Goal: Register for event/course

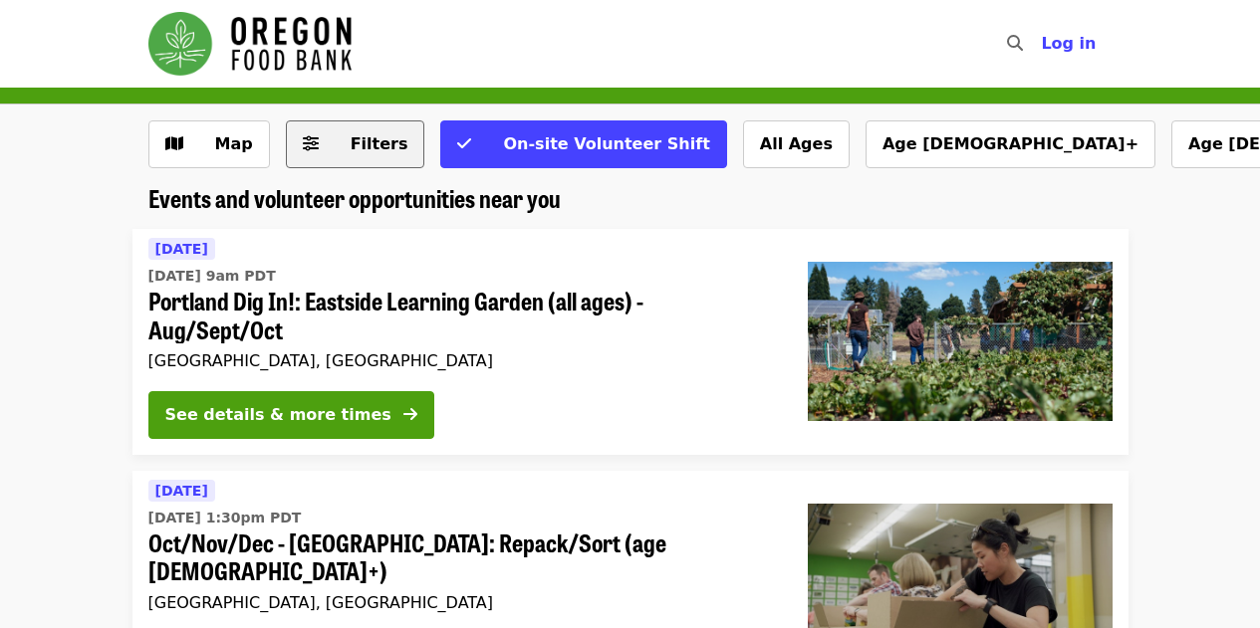
click at [353, 143] on span "Filters" at bounding box center [380, 143] width 58 height 19
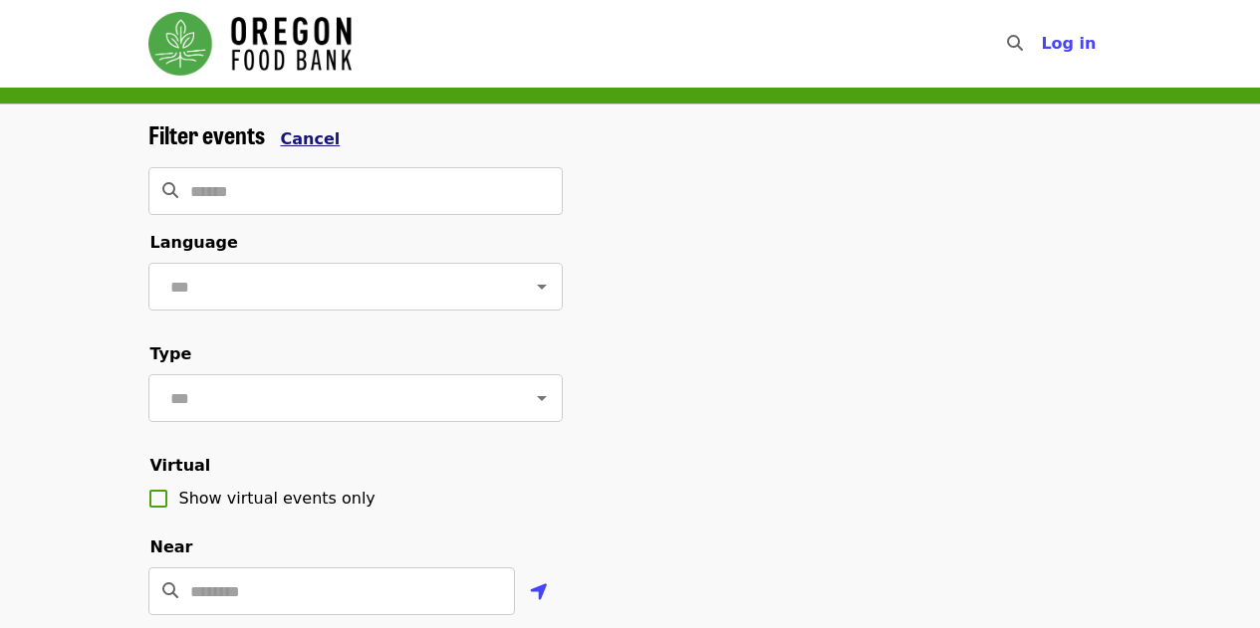
click at [310, 129] on span "Cancel" at bounding box center [311, 138] width 60 height 19
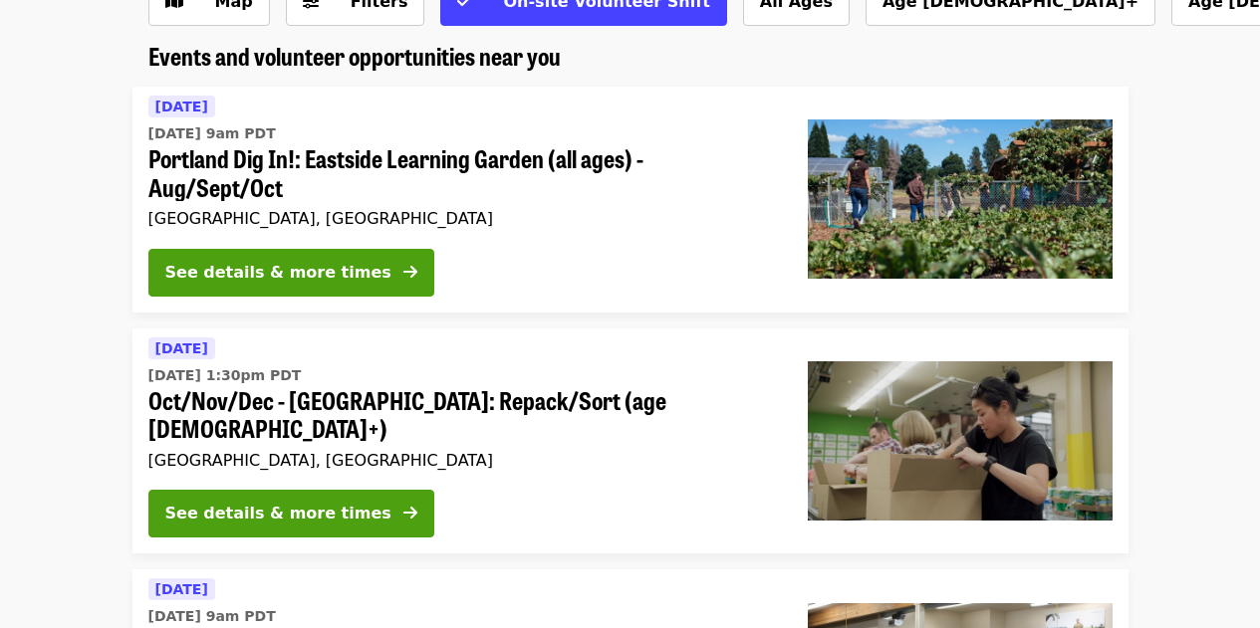
scroll to position [115, 0]
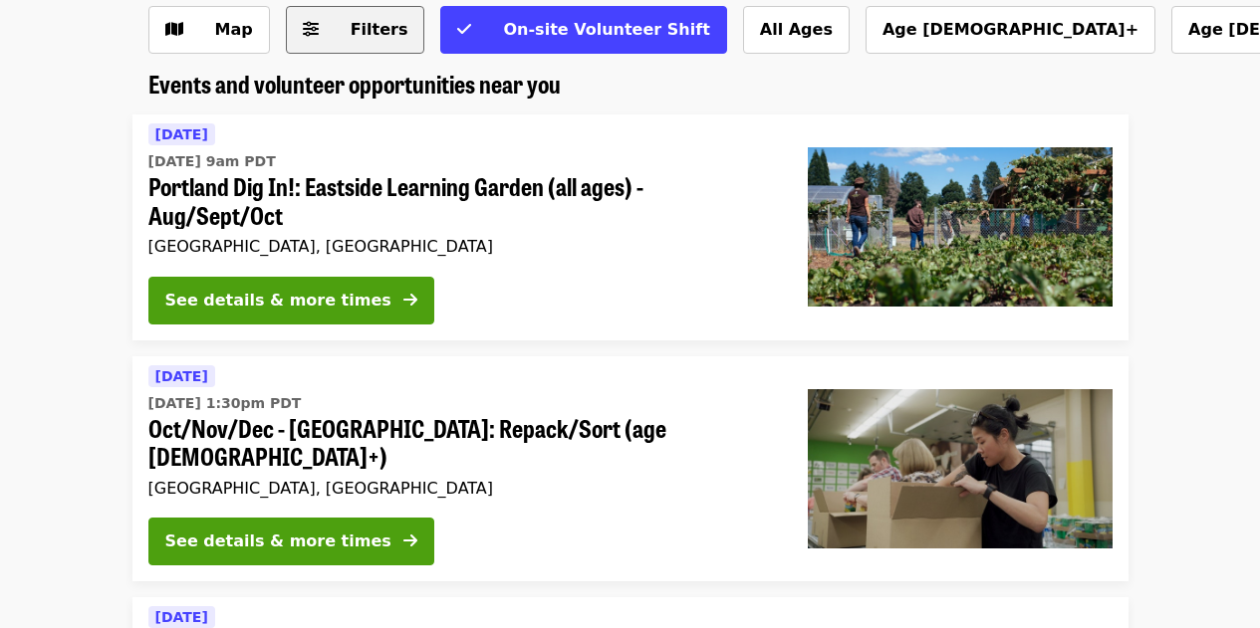
click at [331, 24] on span "Filters" at bounding box center [370, 30] width 78 height 24
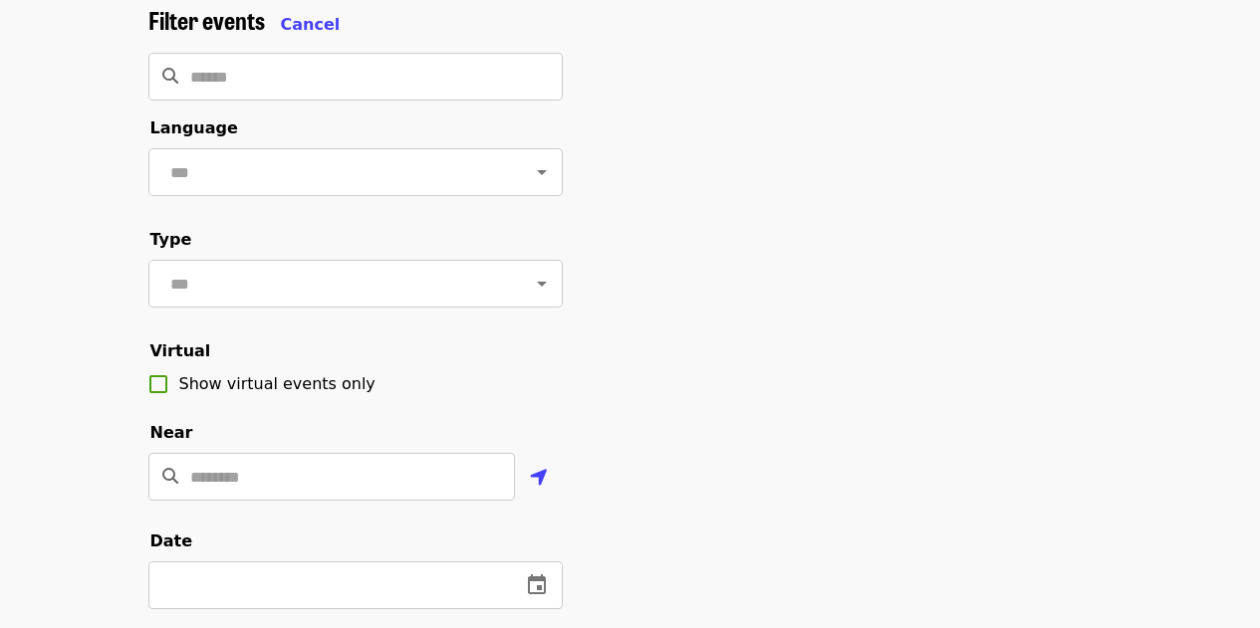
click at [312, 8] on div "Filter events Cancel" at bounding box center [355, 21] width 414 height 31
click at [303, 15] on span "Cancel" at bounding box center [311, 24] width 60 height 19
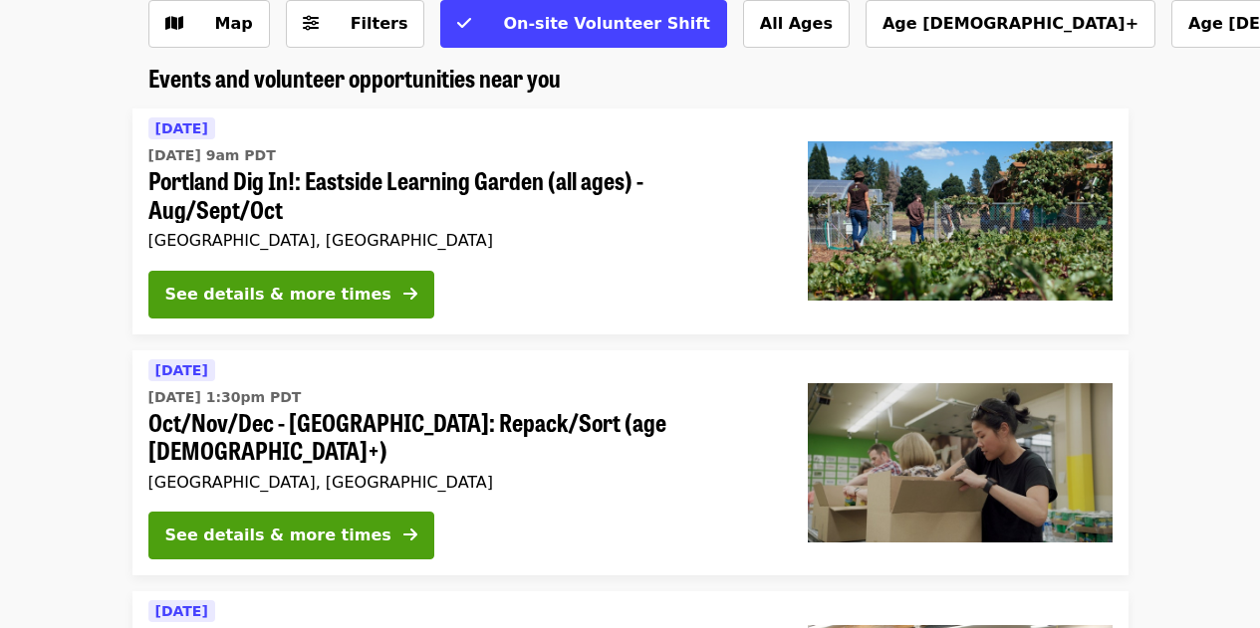
scroll to position [0, 0]
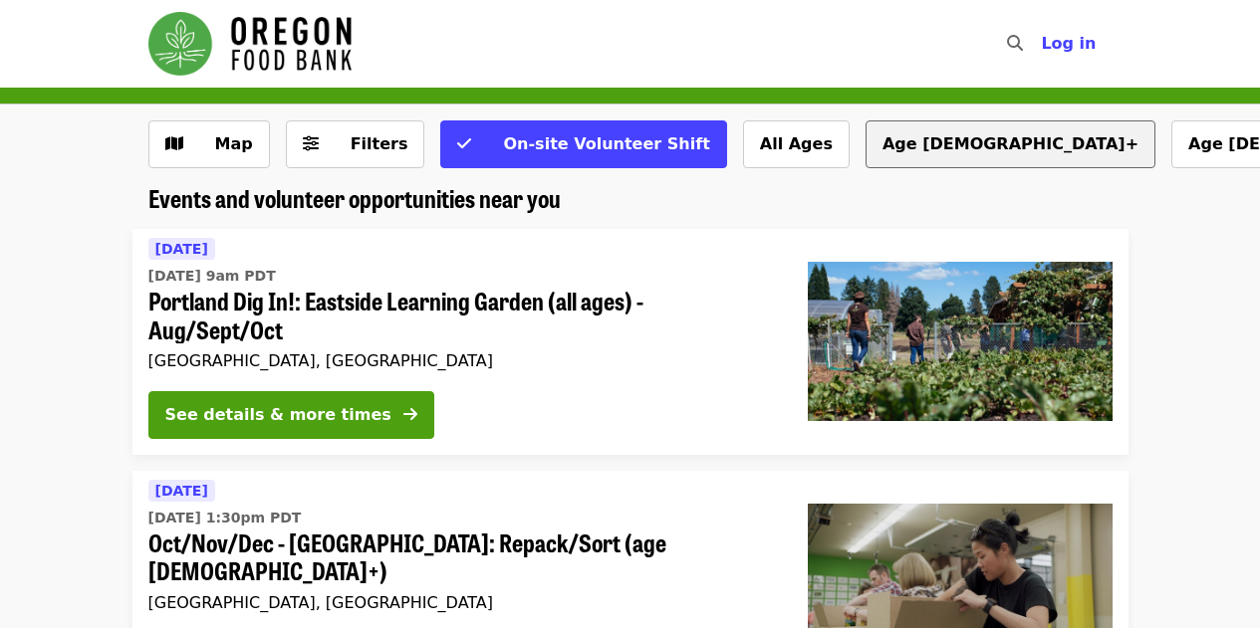
click at [865, 145] on button "Age [DEMOGRAPHIC_DATA]+" at bounding box center [1010, 144] width 290 height 48
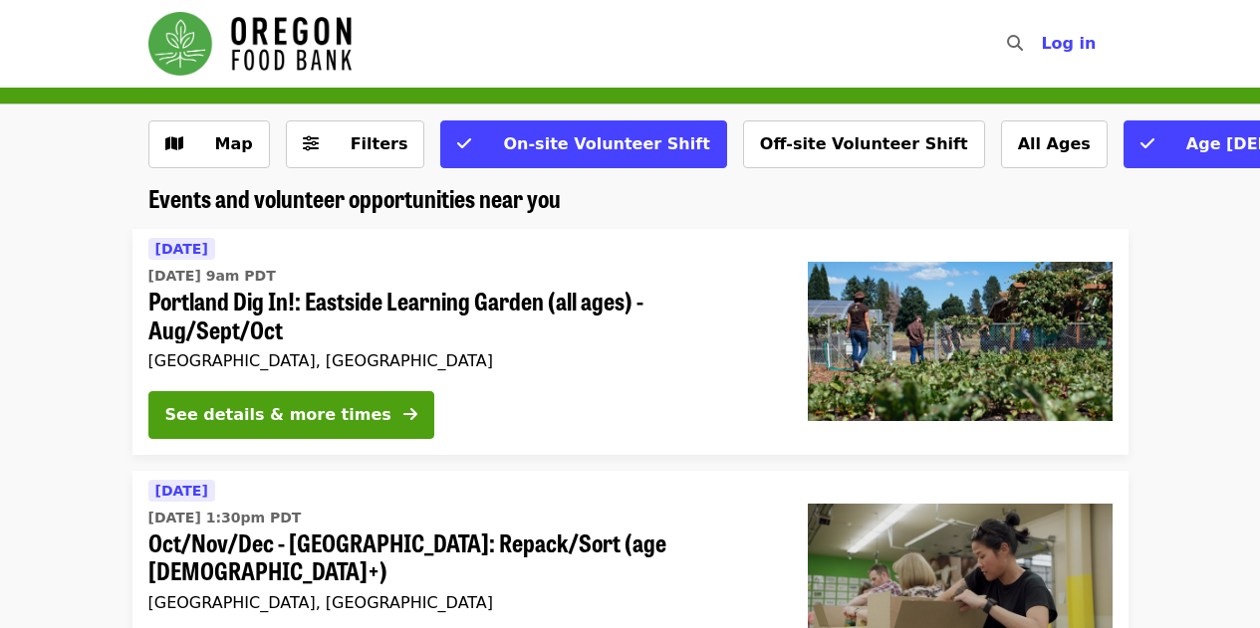
click at [1023, 46] on icon "search icon" at bounding box center [1015, 43] width 16 height 19
click at [1001, 149] on button "All Ages" at bounding box center [1054, 144] width 107 height 48
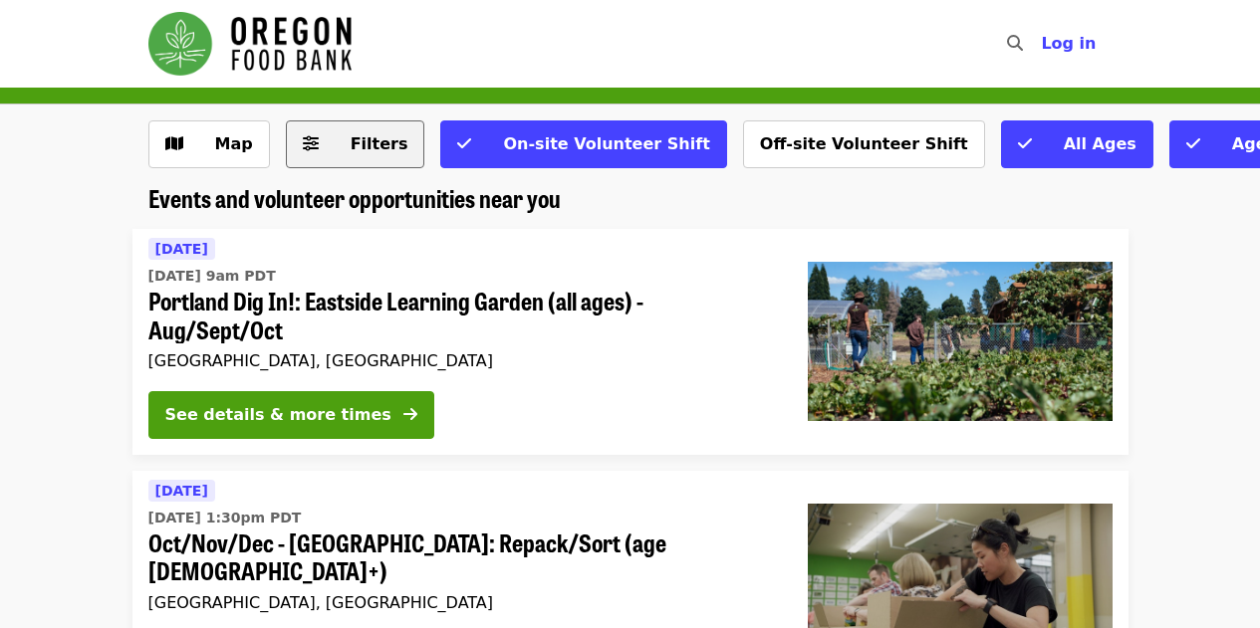
click at [366, 142] on span "Filters" at bounding box center [380, 143] width 58 height 19
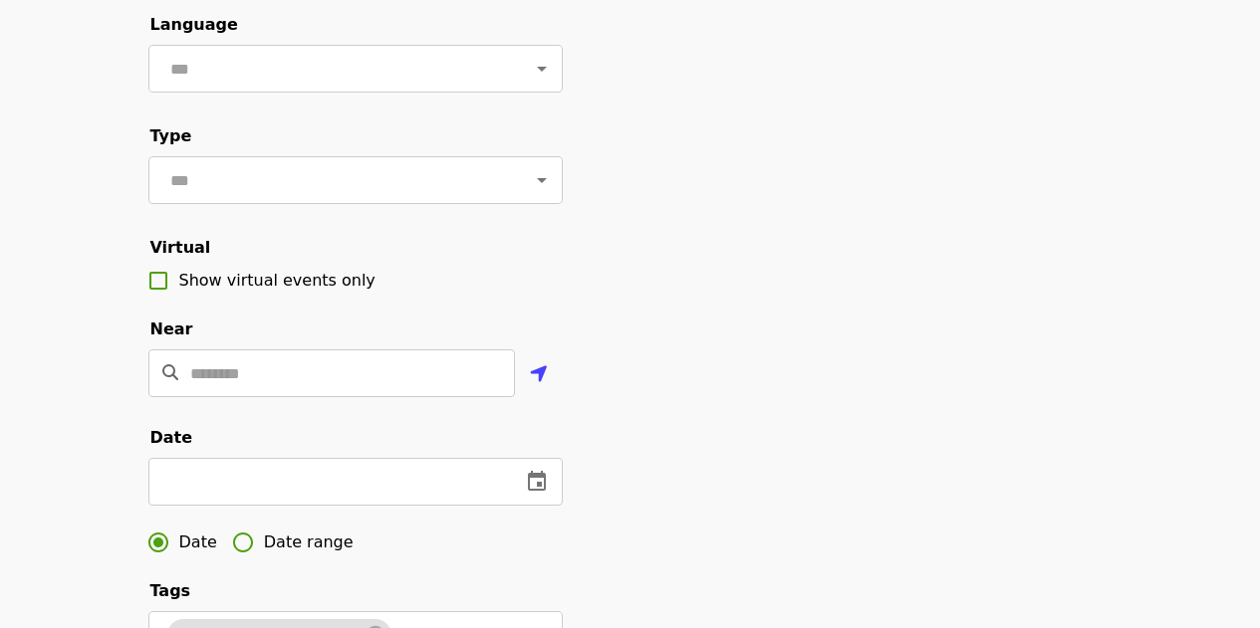
scroll to position [210, 0]
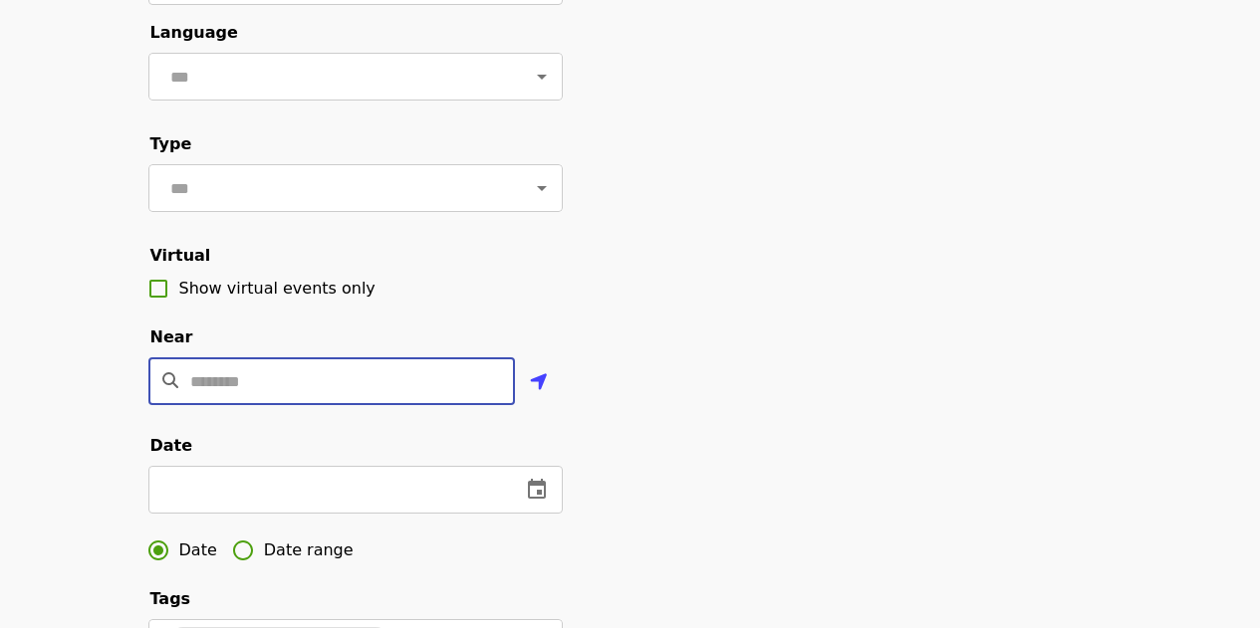
click at [231, 405] on input "Location" at bounding box center [352, 381] width 325 height 48
click at [233, 405] on input "*****" at bounding box center [352, 381] width 325 height 48
type input "*****"
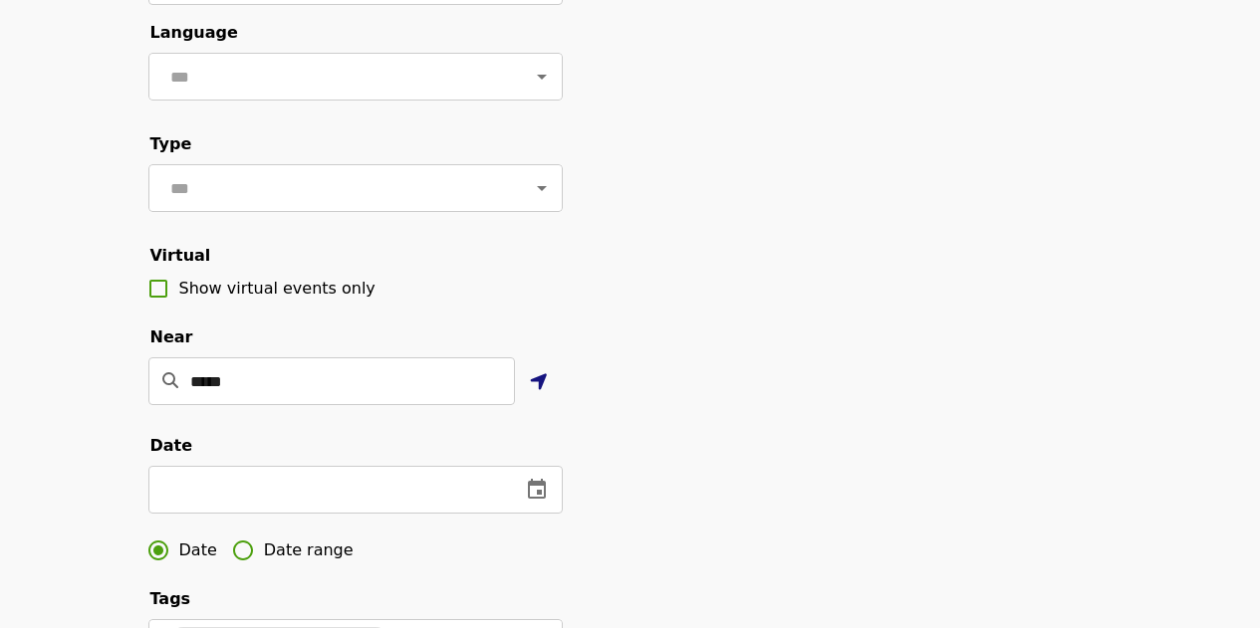
click at [543, 394] on icon "location-arrow icon" at bounding box center [539, 382] width 18 height 24
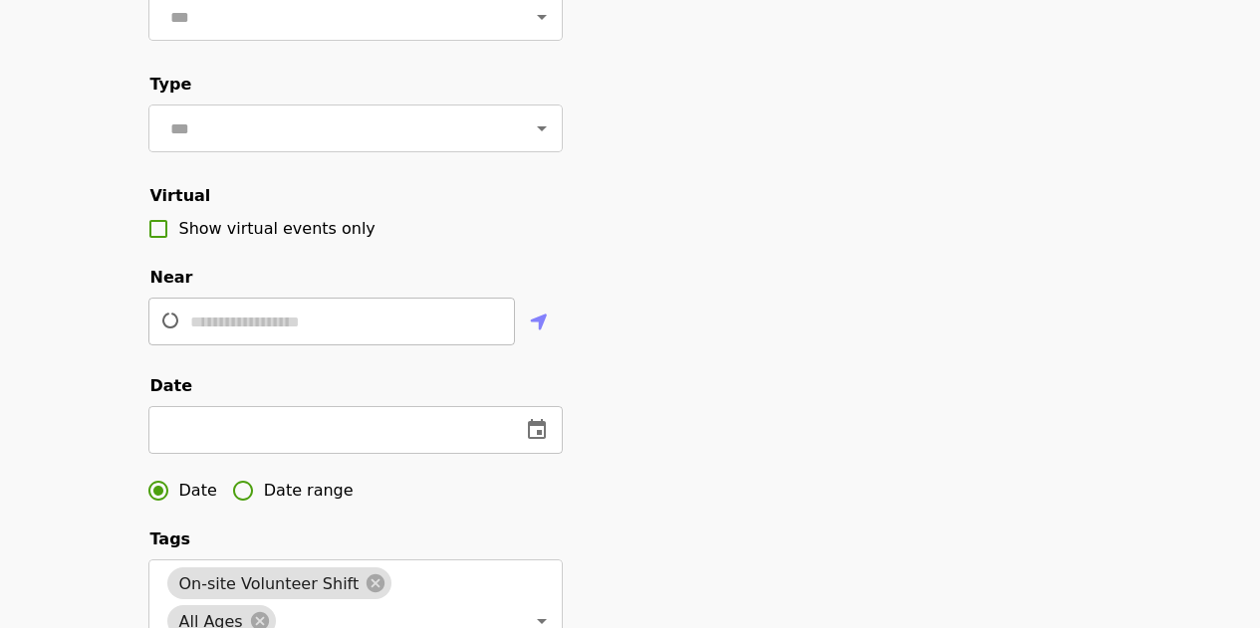
scroll to position [271, 0]
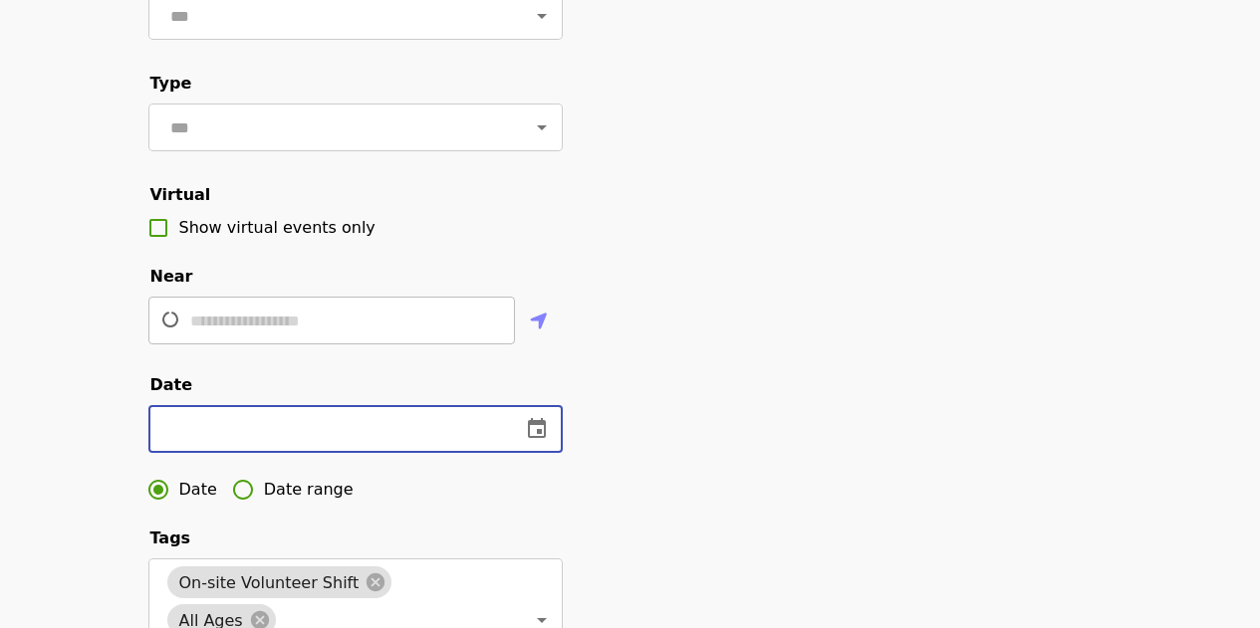
click at [282, 453] on input "text" at bounding box center [326, 429] width 356 height 48
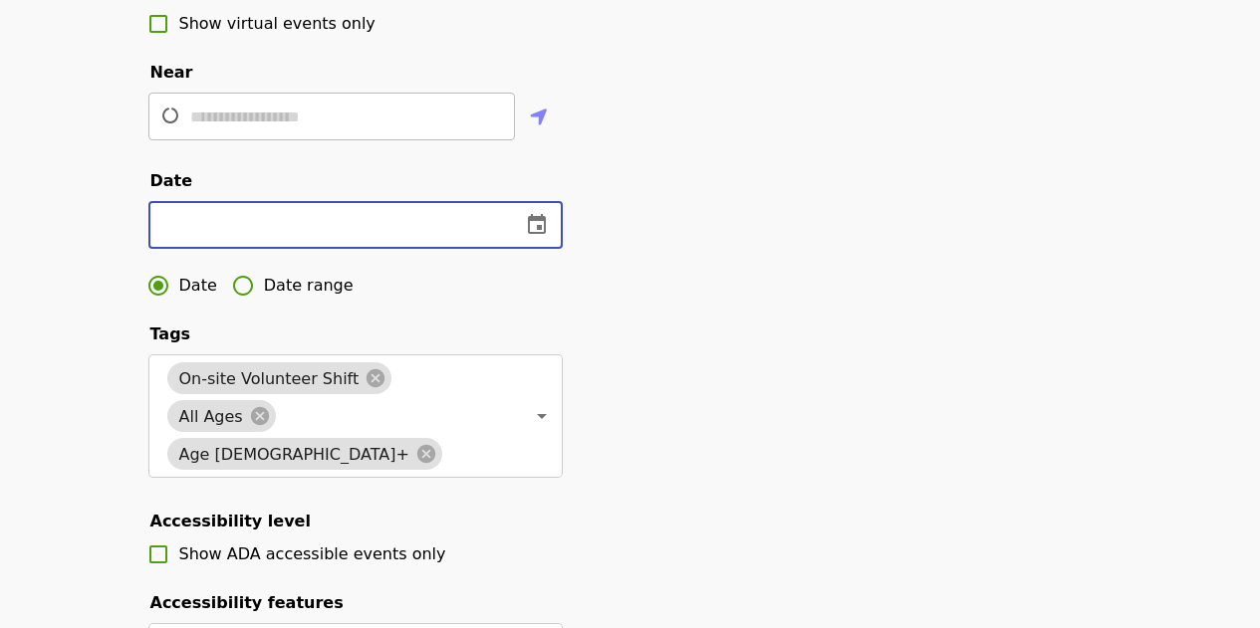
type input "**********"
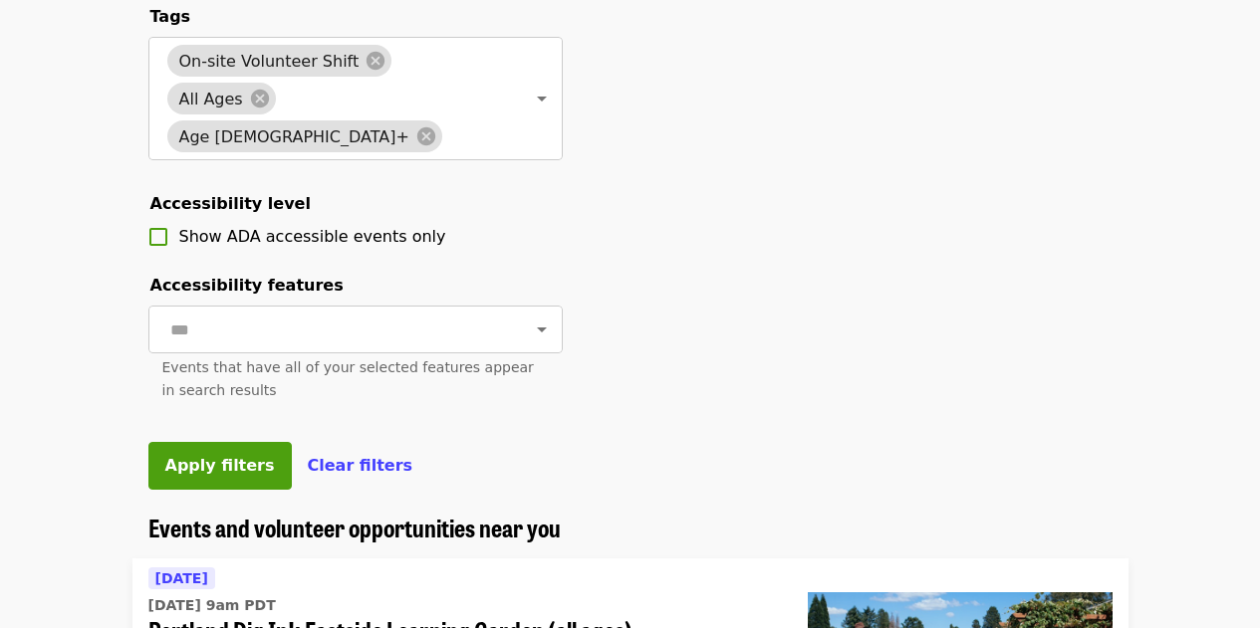
scroll to position [797, 0]
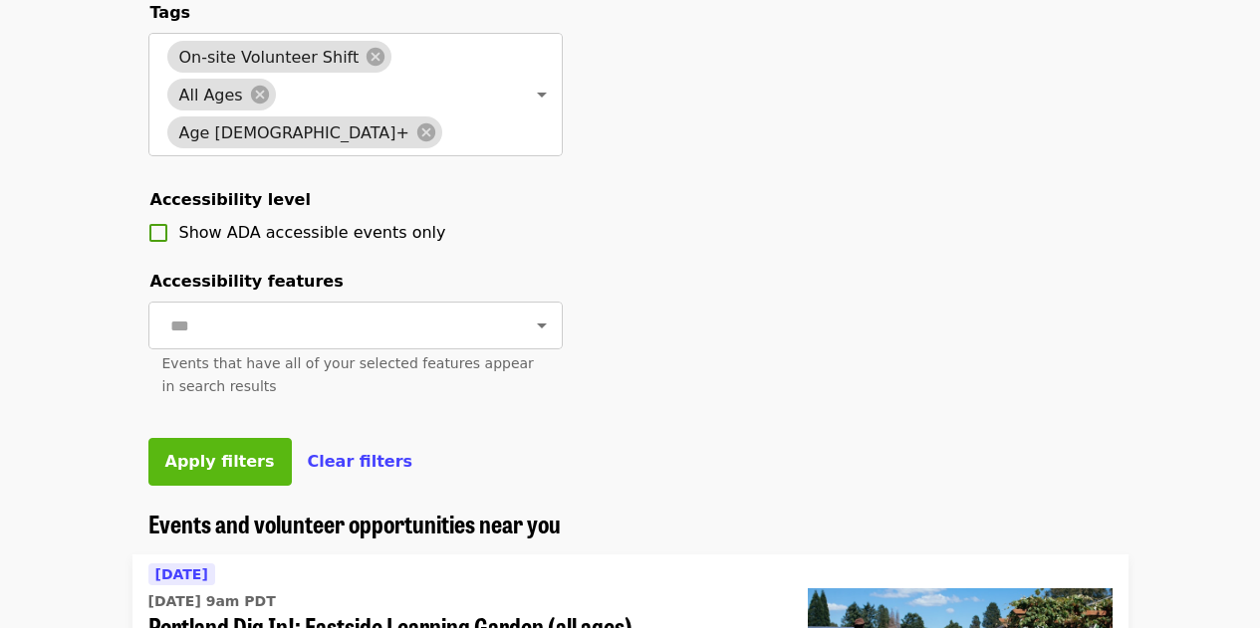
click at [207, 486] on button "Apply filters" at bounding box center [219, 462] width 143 height 48
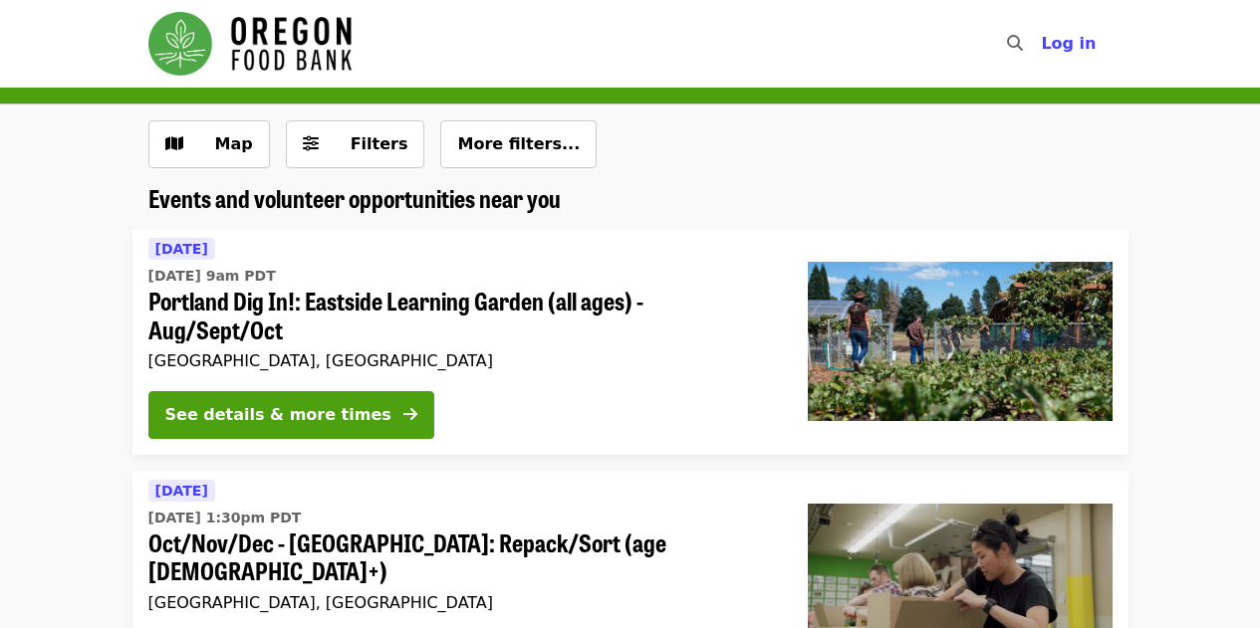
scroll to position [797, 0]
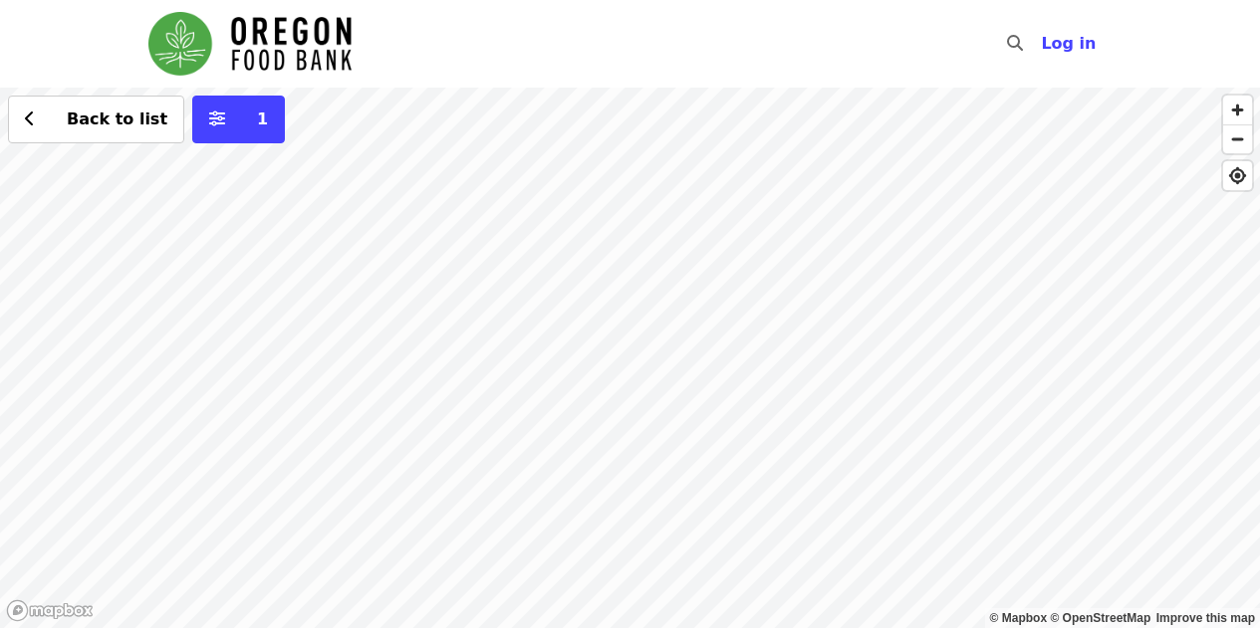
click at [787, 158] on div "Back to list 1" at bounding box center [630, 358] width 1260 height 541
click at [483, 180] on div "Back to list 1" at bounding box center [630, 358] width 1260 height 541
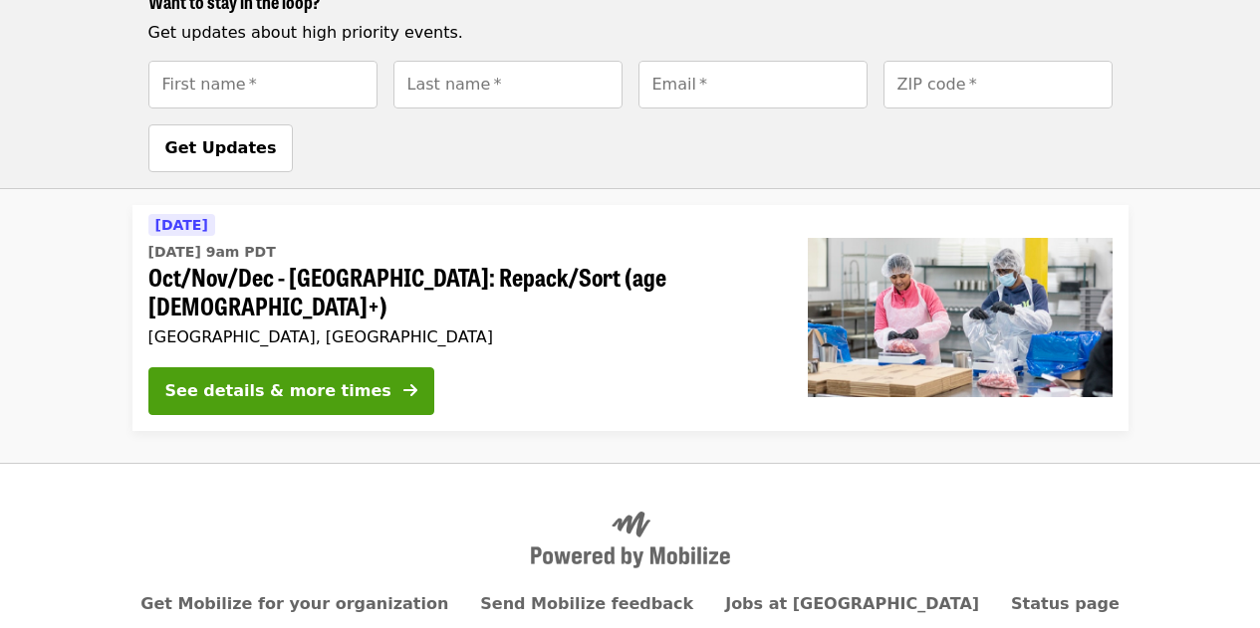
scroll to position [984, 0]
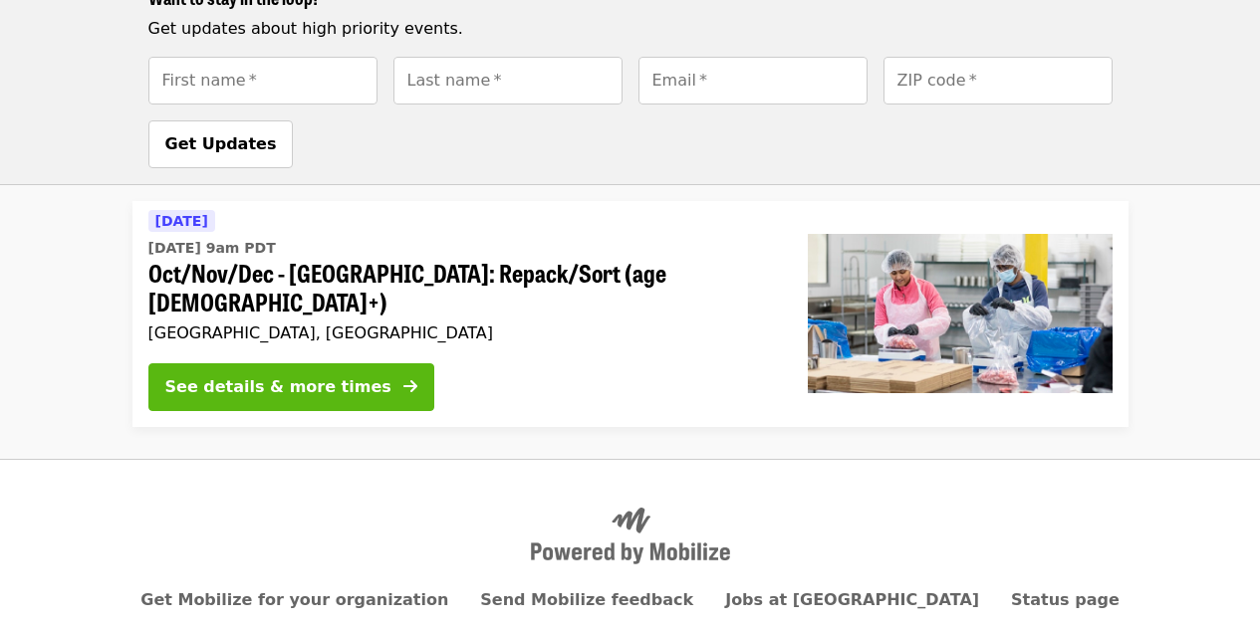
click at [323, 375] on div "See details & more times" at bounding box center [278, 387] width 226 height 24
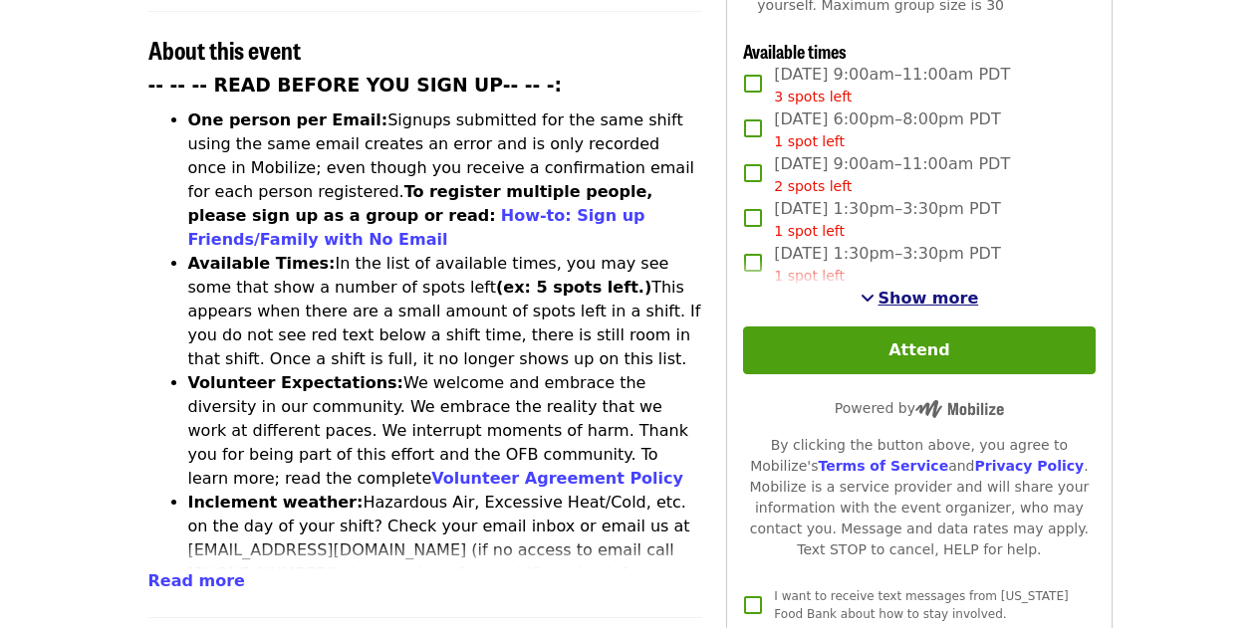
scroll to position [767, 0]
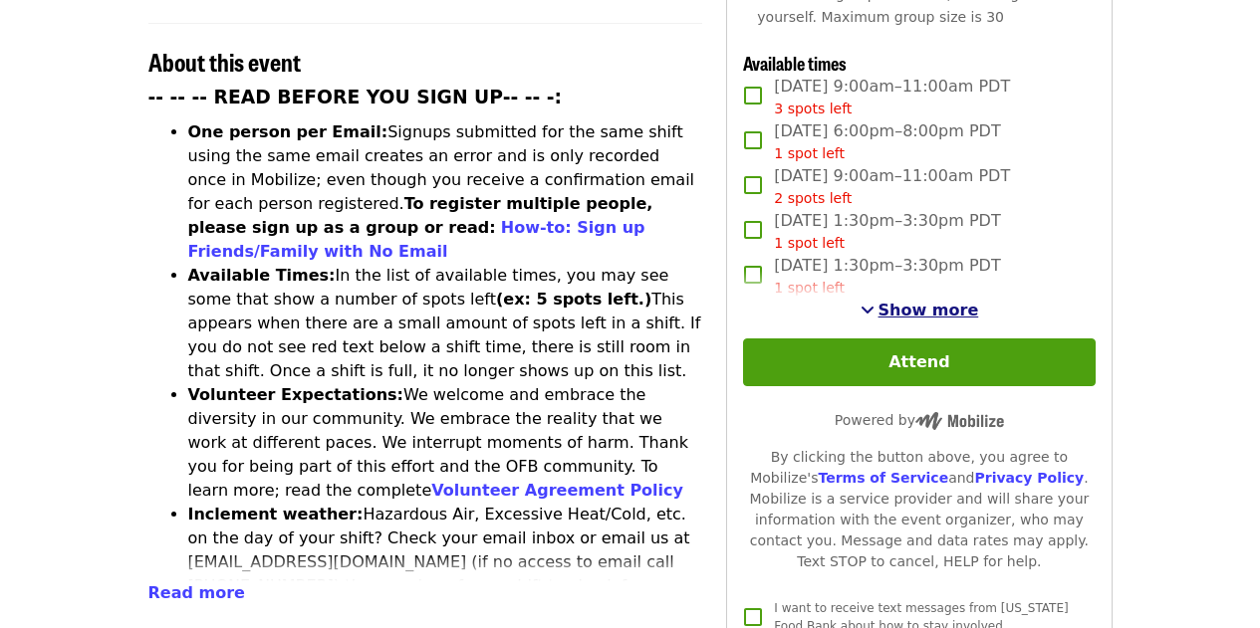
click at [917, 304] on span "Show more" at bounding box center [928, 310] width 101 height 19
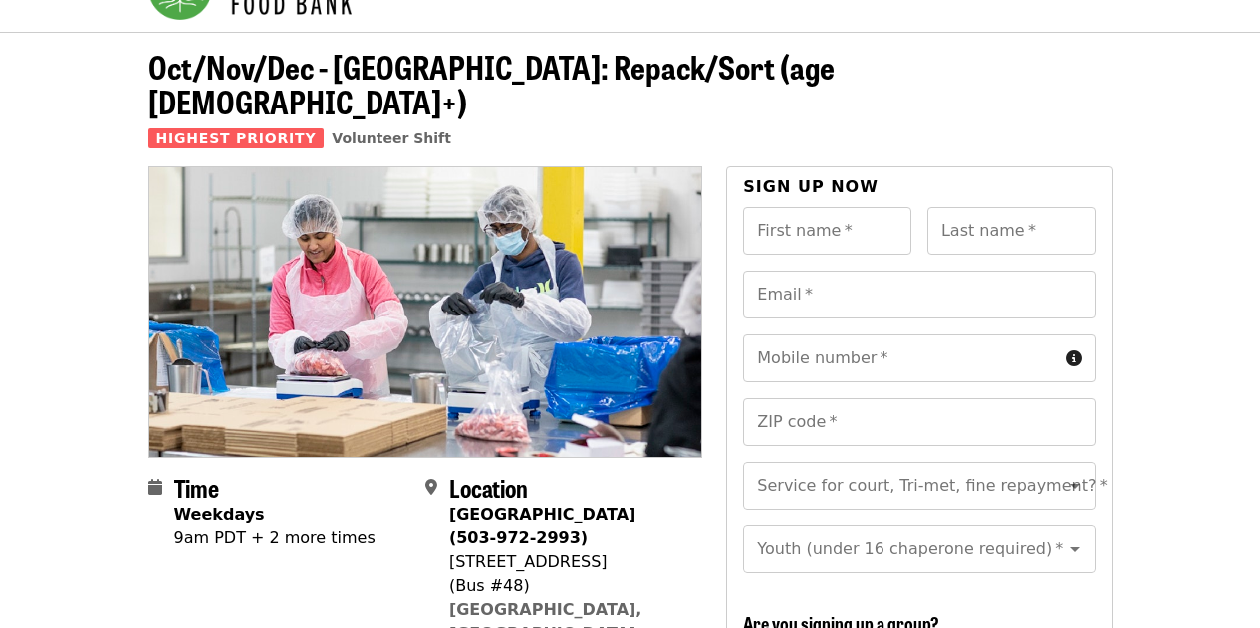
scroll to position [57, 0]
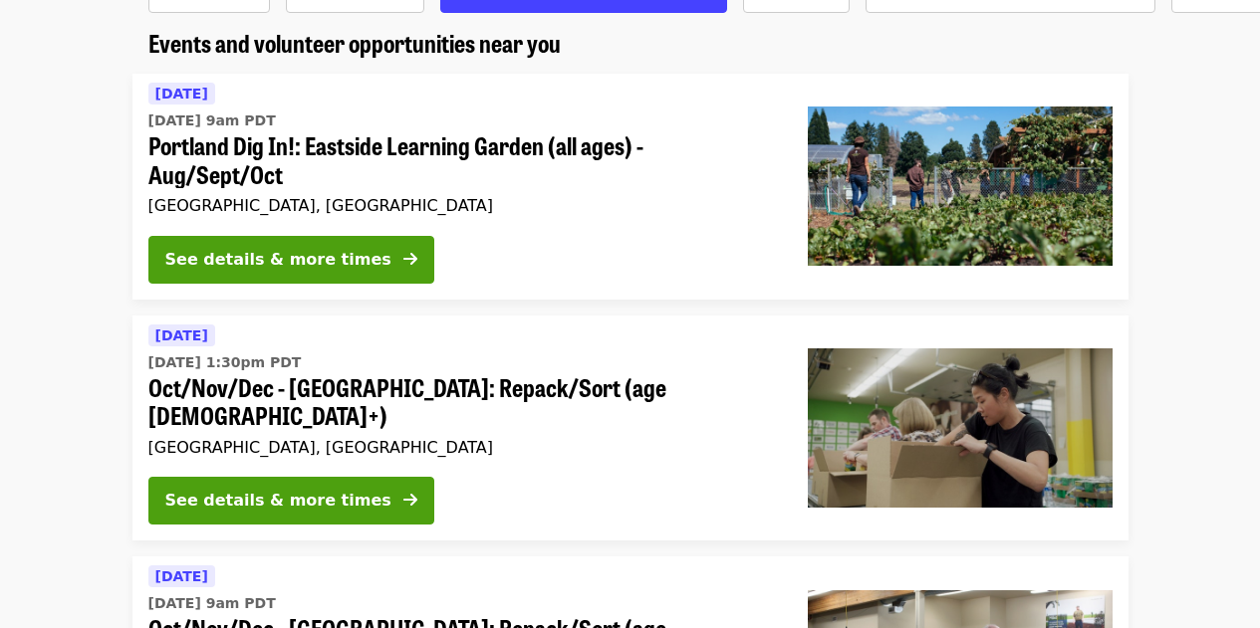
scroll to position [157, 0]
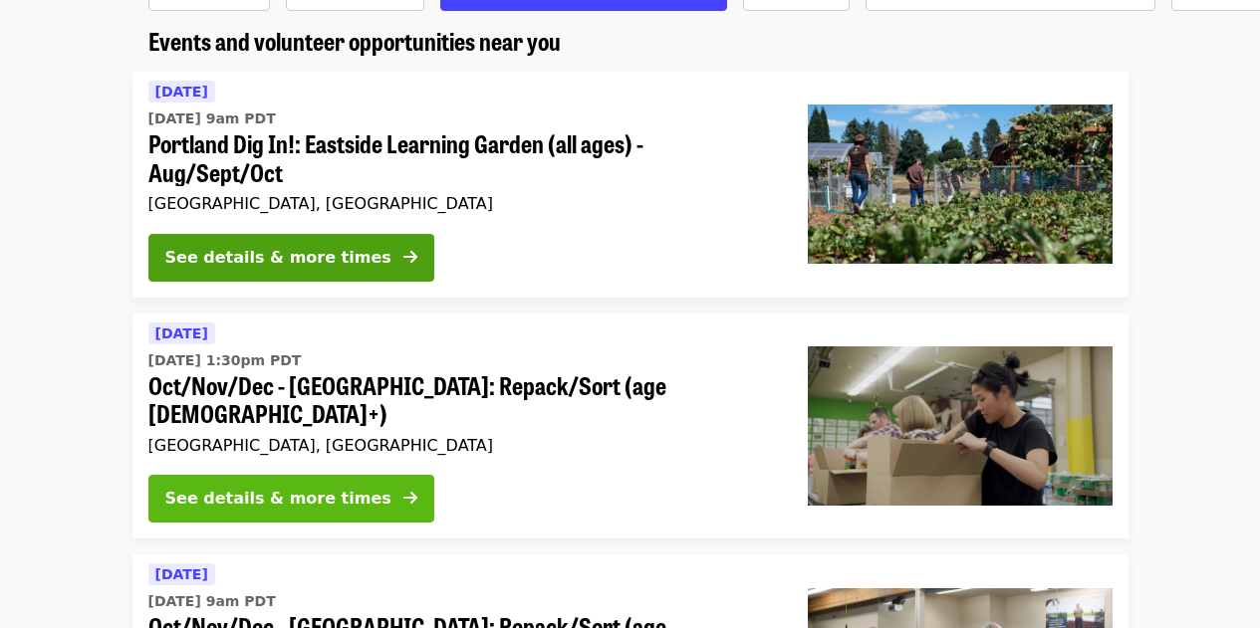
click at [267, 487] on div "See details & more times" at bounding box center [278, 499] width 226 height 24
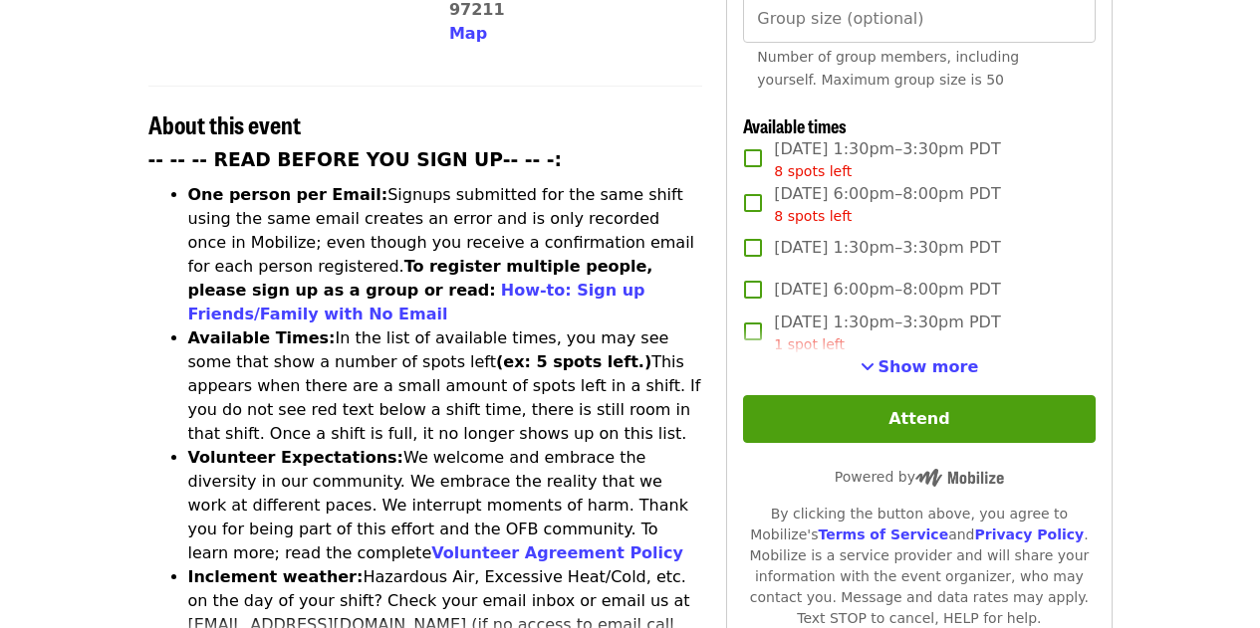
scroll to position [574, 0]
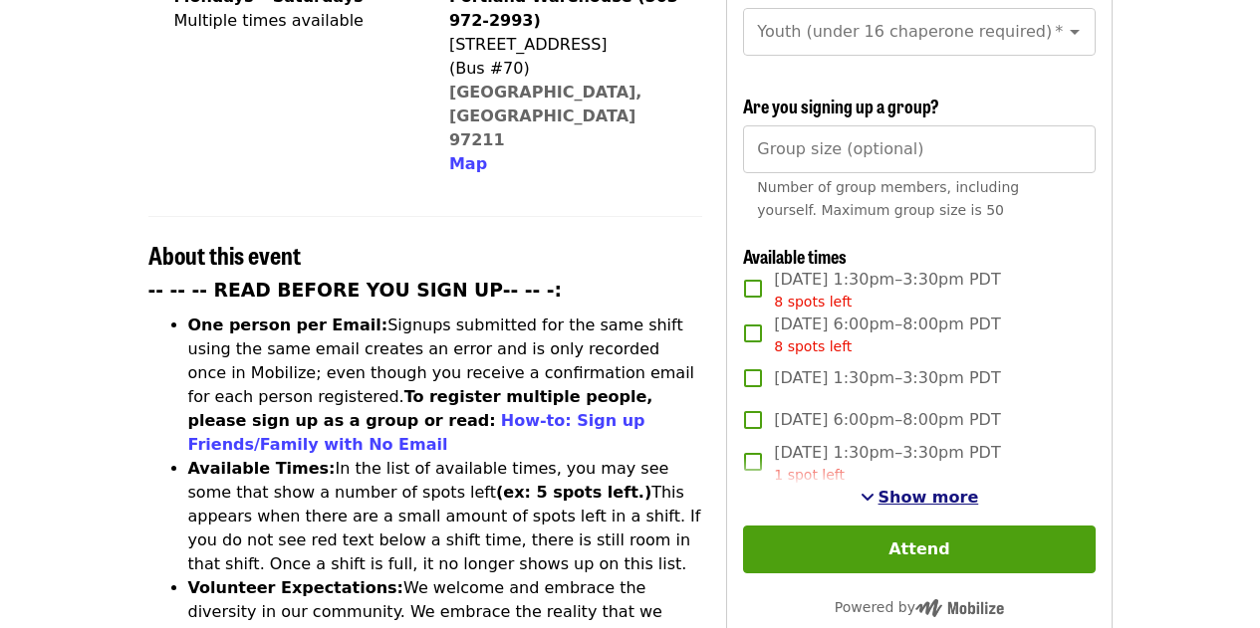
click at [901, 489] on span "Show more" at bounding box center [928, 497] width 101 height 19
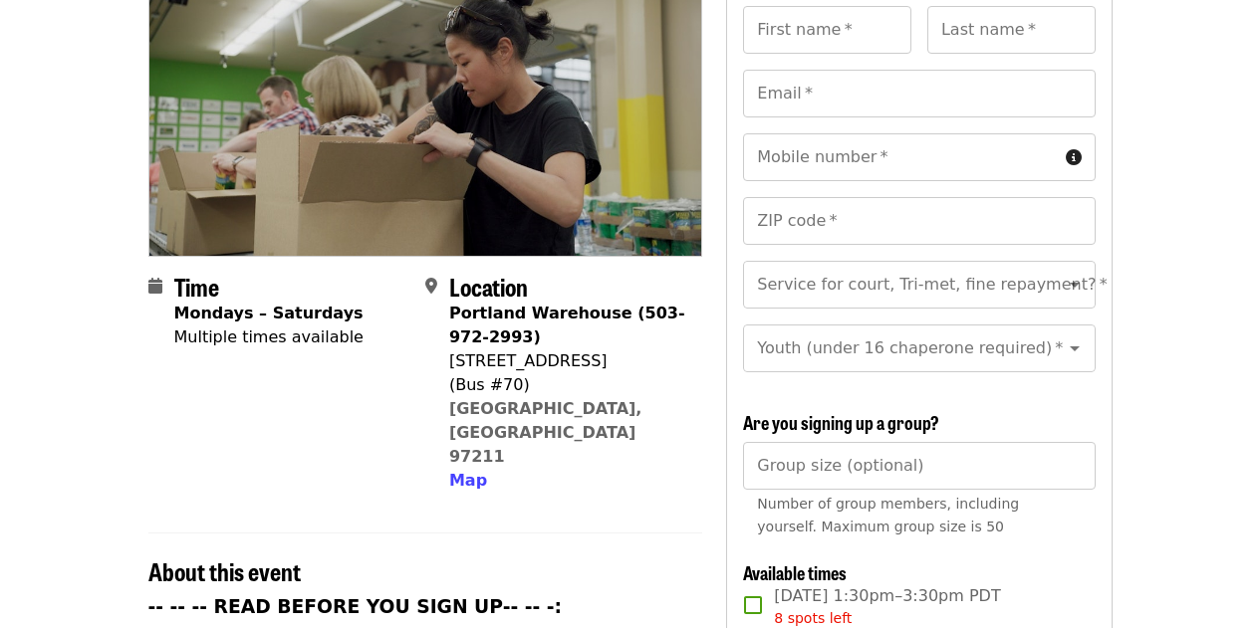
scroll to position [260, 0]
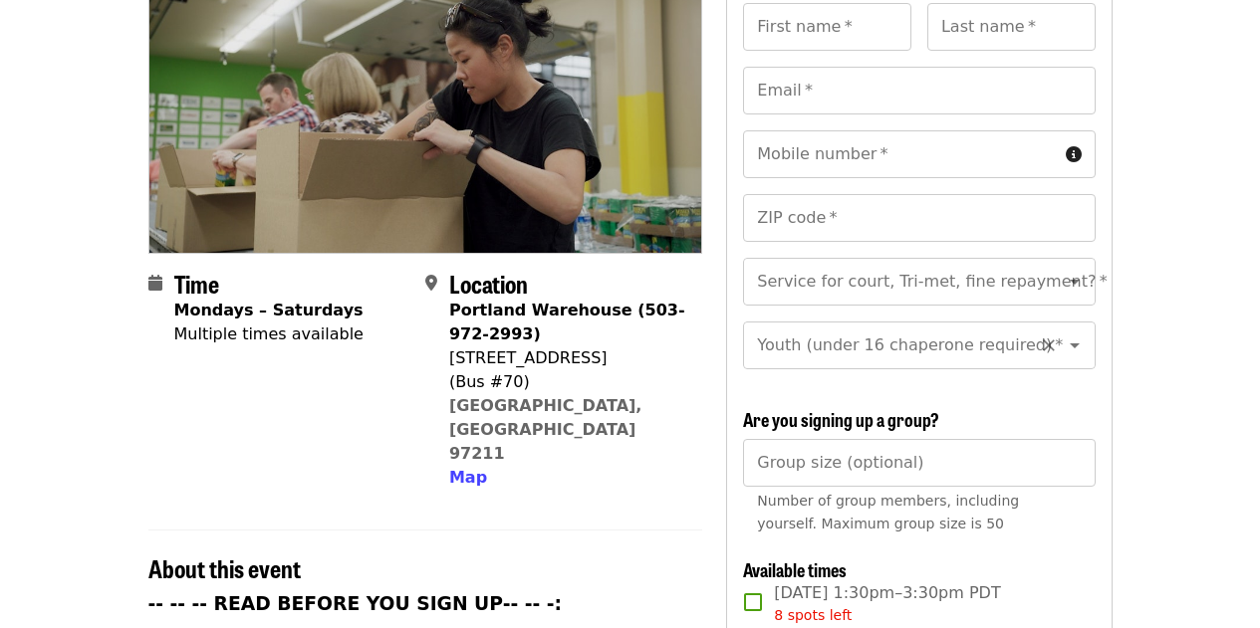
click at [971, 327] on input "Youth (under 16 chaperone required)   *" at bounding box center [894, 346] width 271 height 38
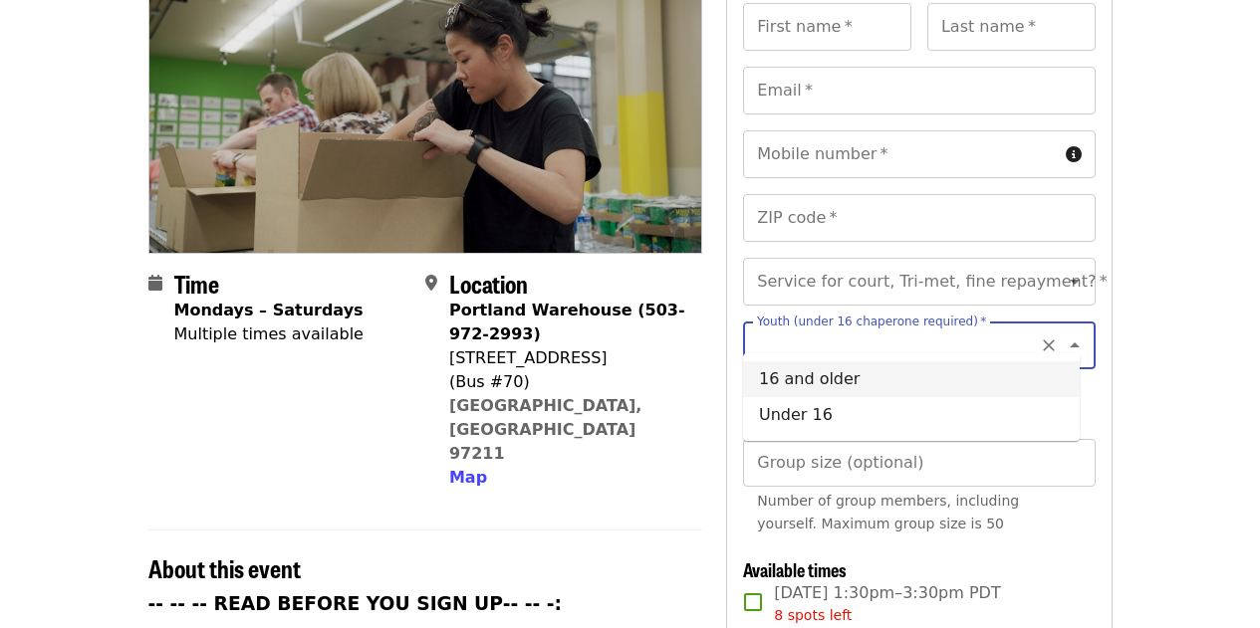
click at [863, 380] on li "16 and older" at bounding box center [911, 379] width 337 height 36
type input "**********"
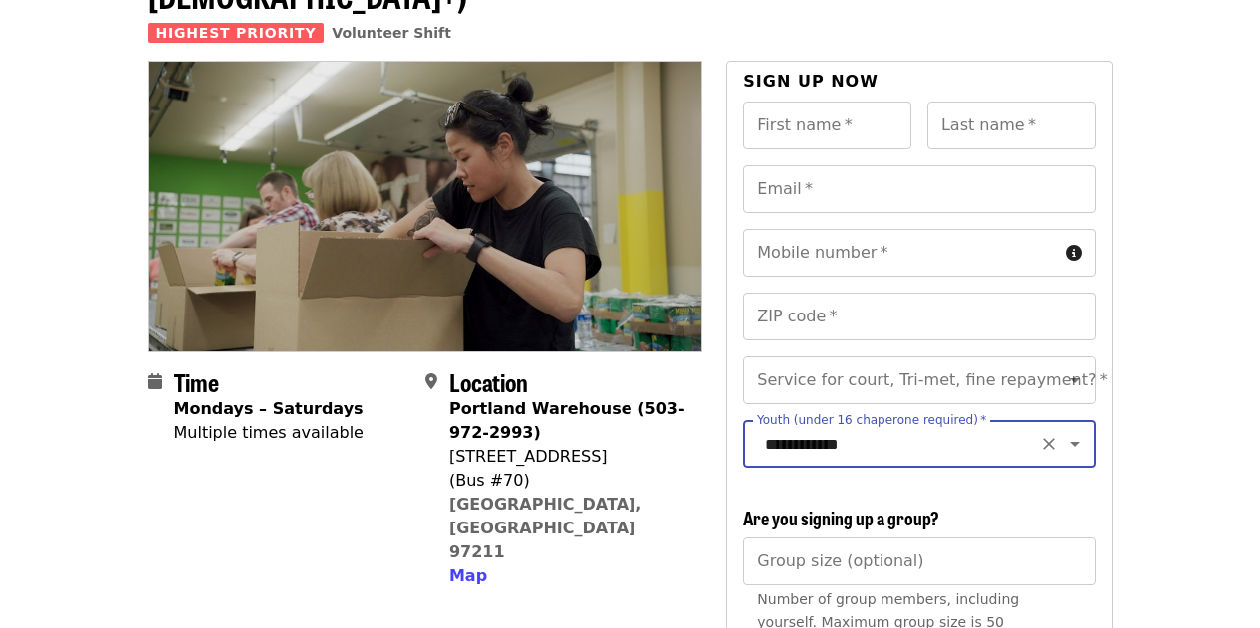
scroll to position [158, 0]
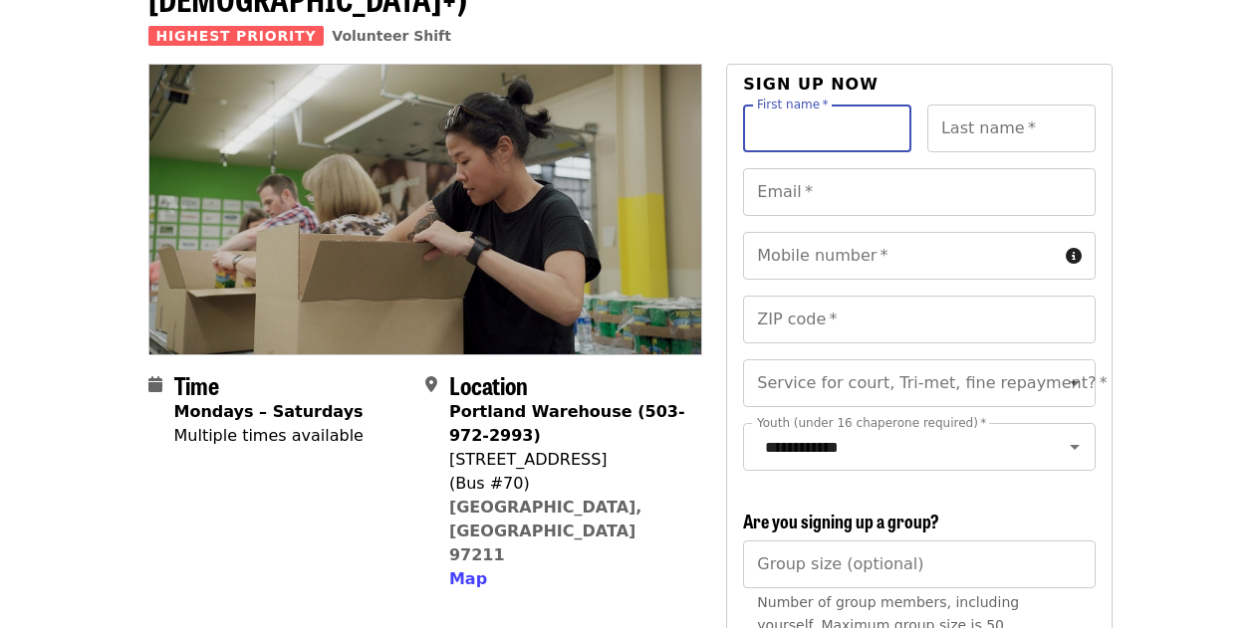
click at [764, 105] on input "First name   *" at bounding box center [827, 129] width 168 height 48
type input "****"
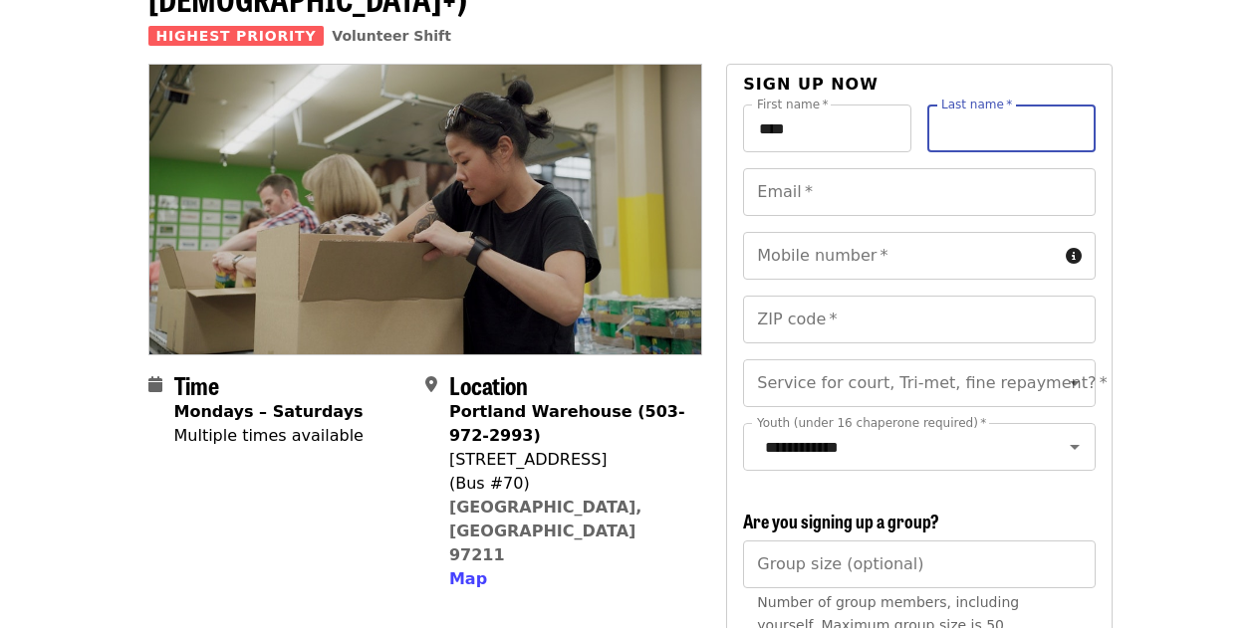
click at [946, 105] on input "Last name   *" at bounding box center [1011, 129] width 168 height 48
type input "*******"
click at [834, 180] on input "Email   *" at bounding box center [919, 192] width 352 height 48
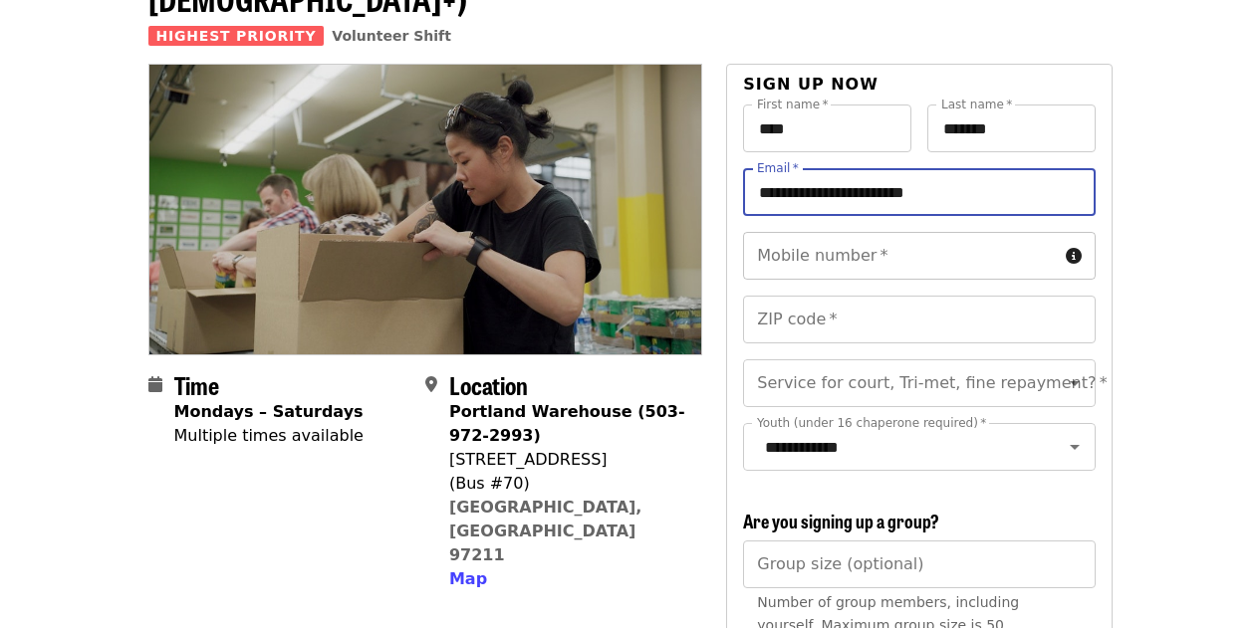
type input "**********"
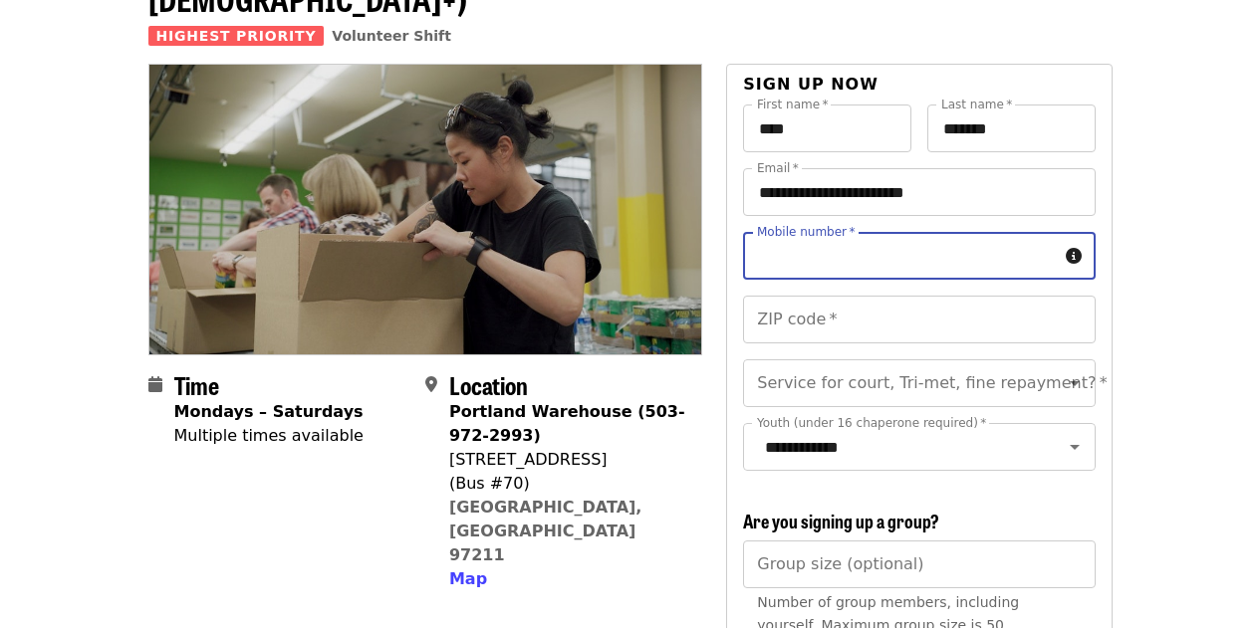
click at [820, 232] on div "Mobile number   * Mobile number *" at bounding box center [919, 256] width 352 height 48
type input "**********"
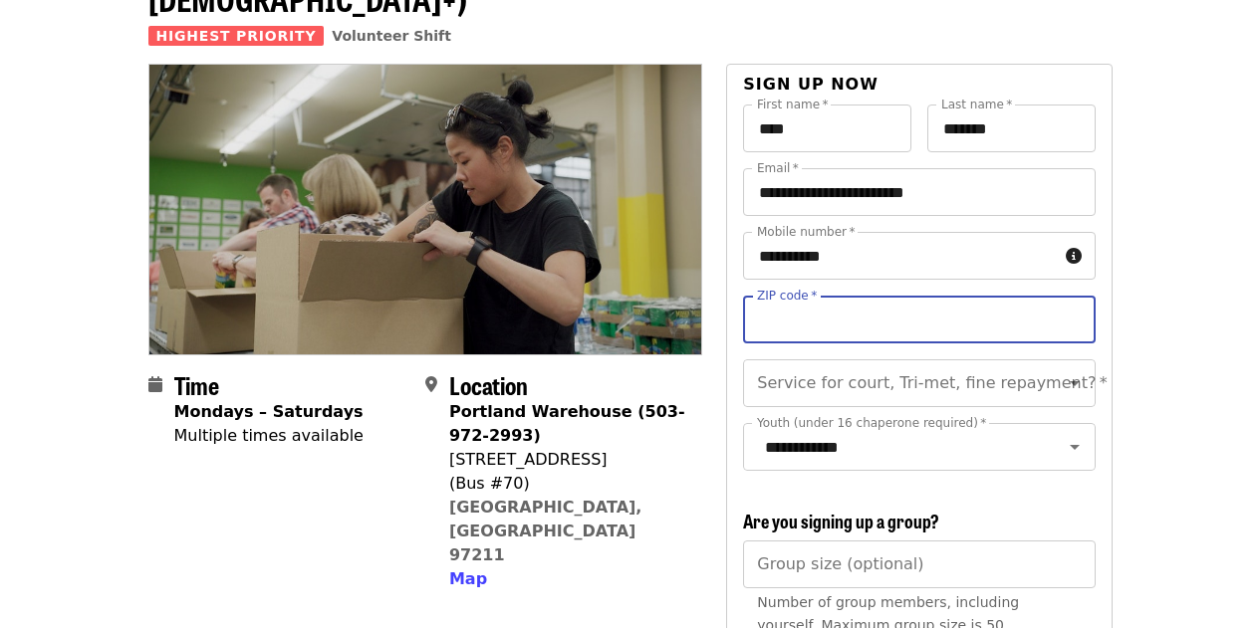
click at [776, 296] on input "ZIP code   *" at bounding box center [919, 320] width 352 height 48
type input "*****"
click at [817, 364] on input "Service for court, Tri-met, fine repayment?   *" at bounding box center [894, 383] width 271 height 38
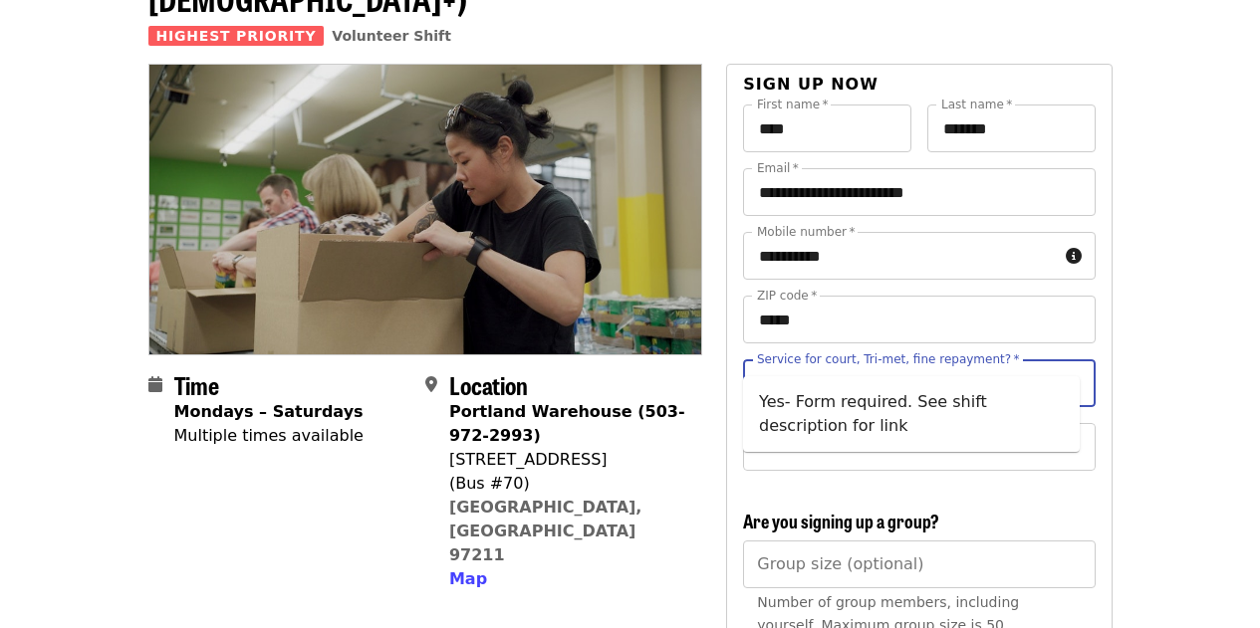
type input "*"
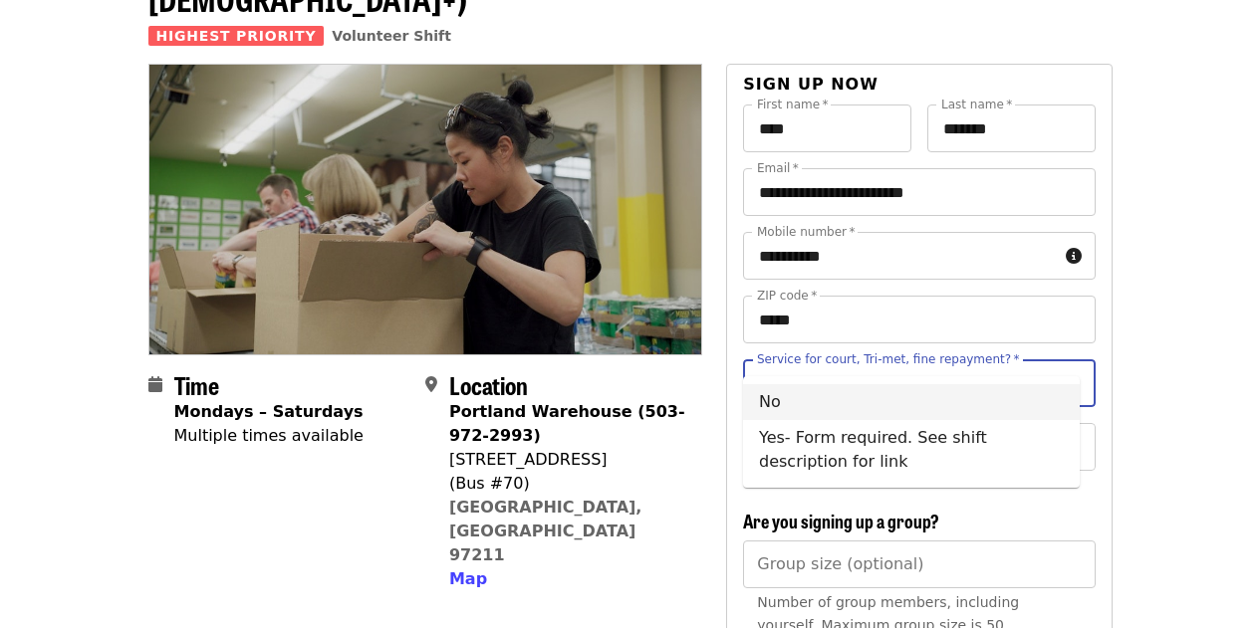
click at [900, 394] on li "No" at bounding box center [911, 402] width 337 height 36
type input "**"
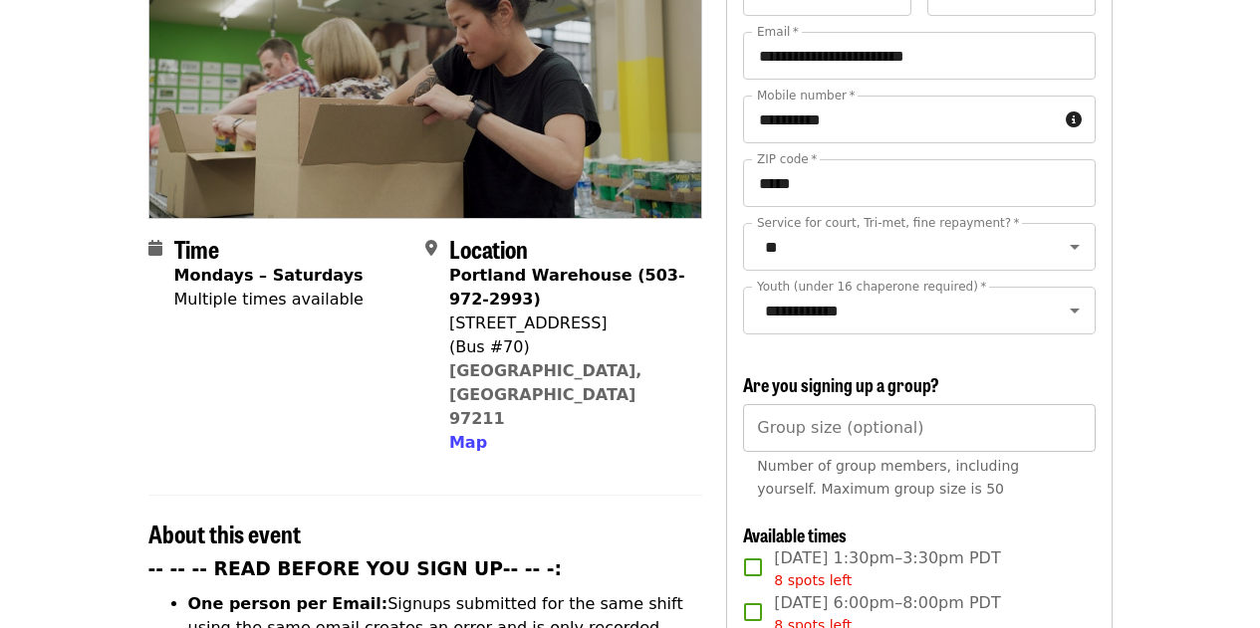
scroll to position [300, 0]
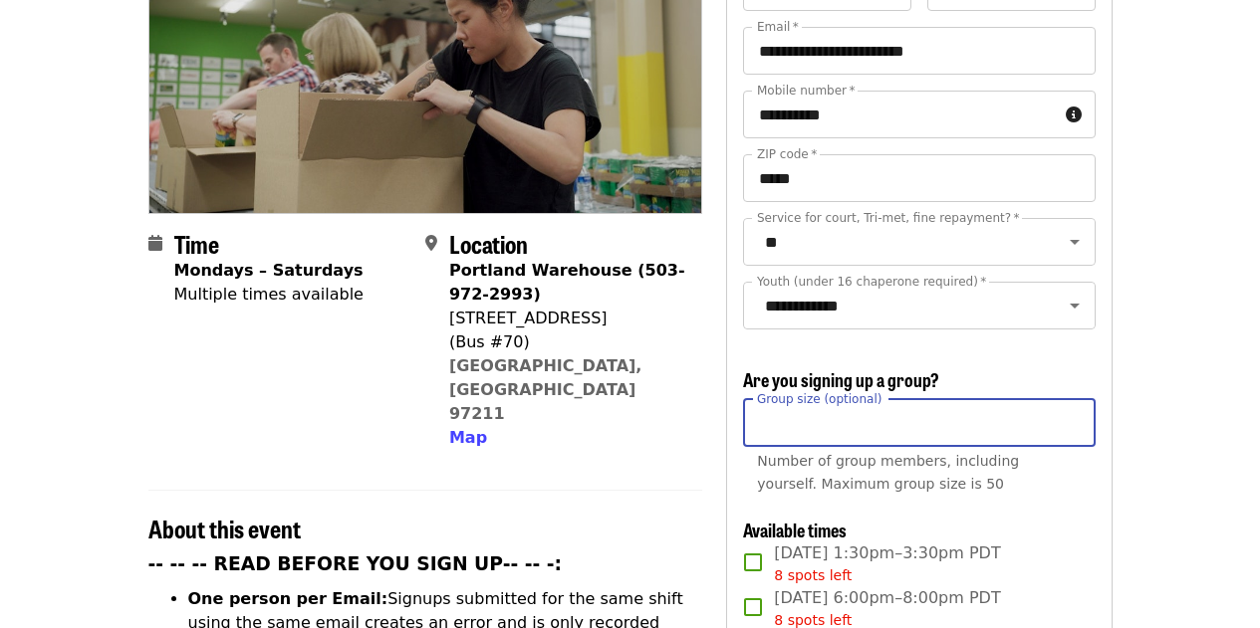
click at [855, 427] on input "Group size (optional)" at bounding box center [919, 423] width 352 height 48
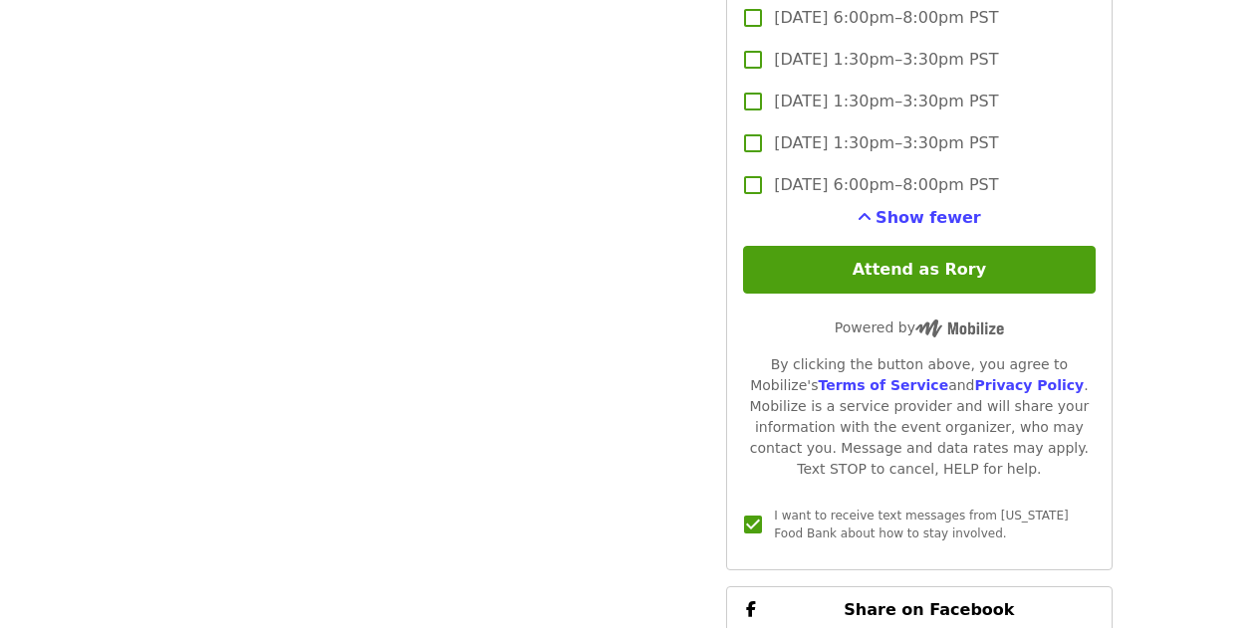
scroll to position [4315, 0]
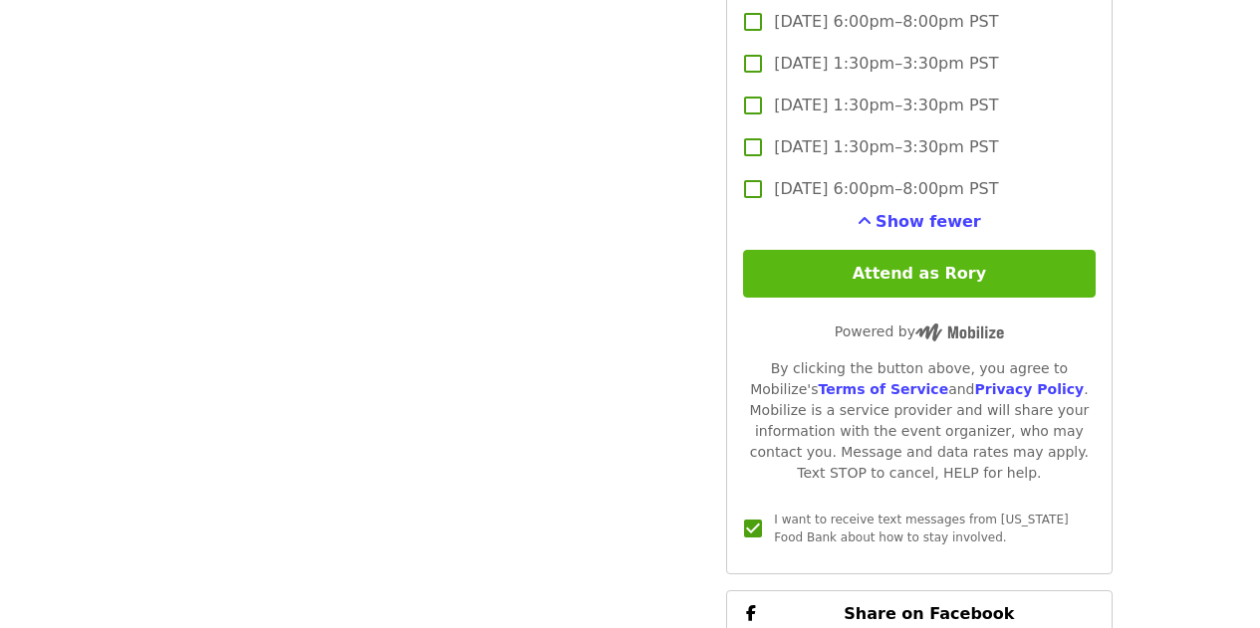
type input "*"
click at [892, 265] on button "Attend as Rory" at bounding box center [919, 274] width 352 height 48
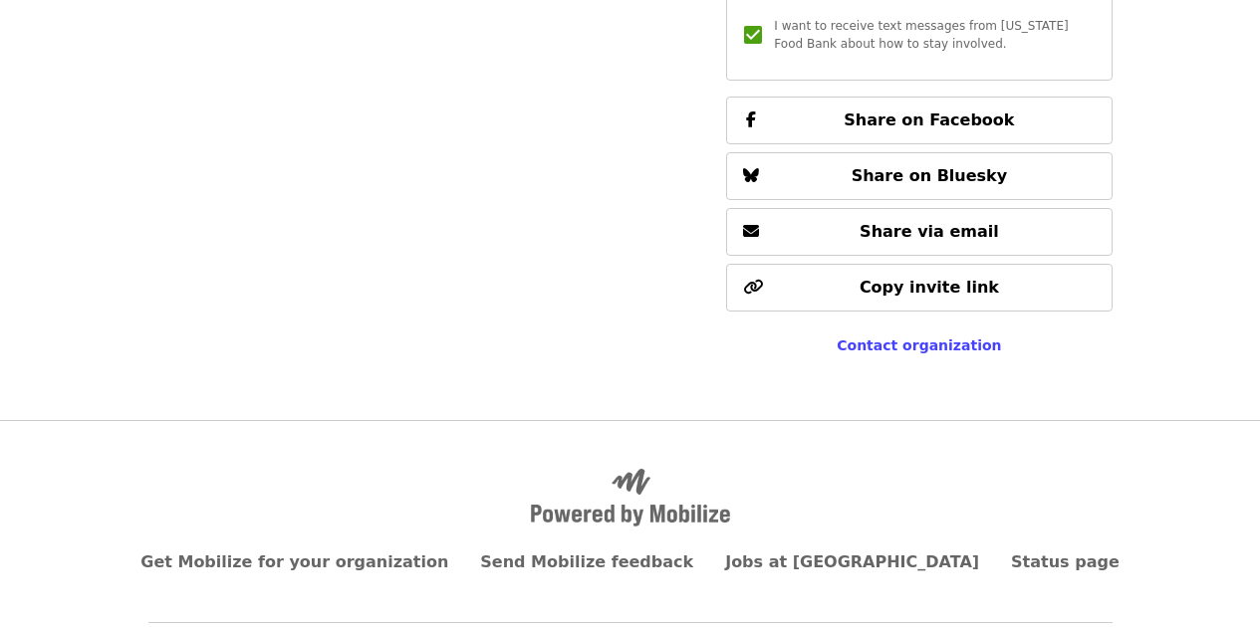
scroll to position [4808, 0]
